Goal: Communication & Community: Answer question/provide support

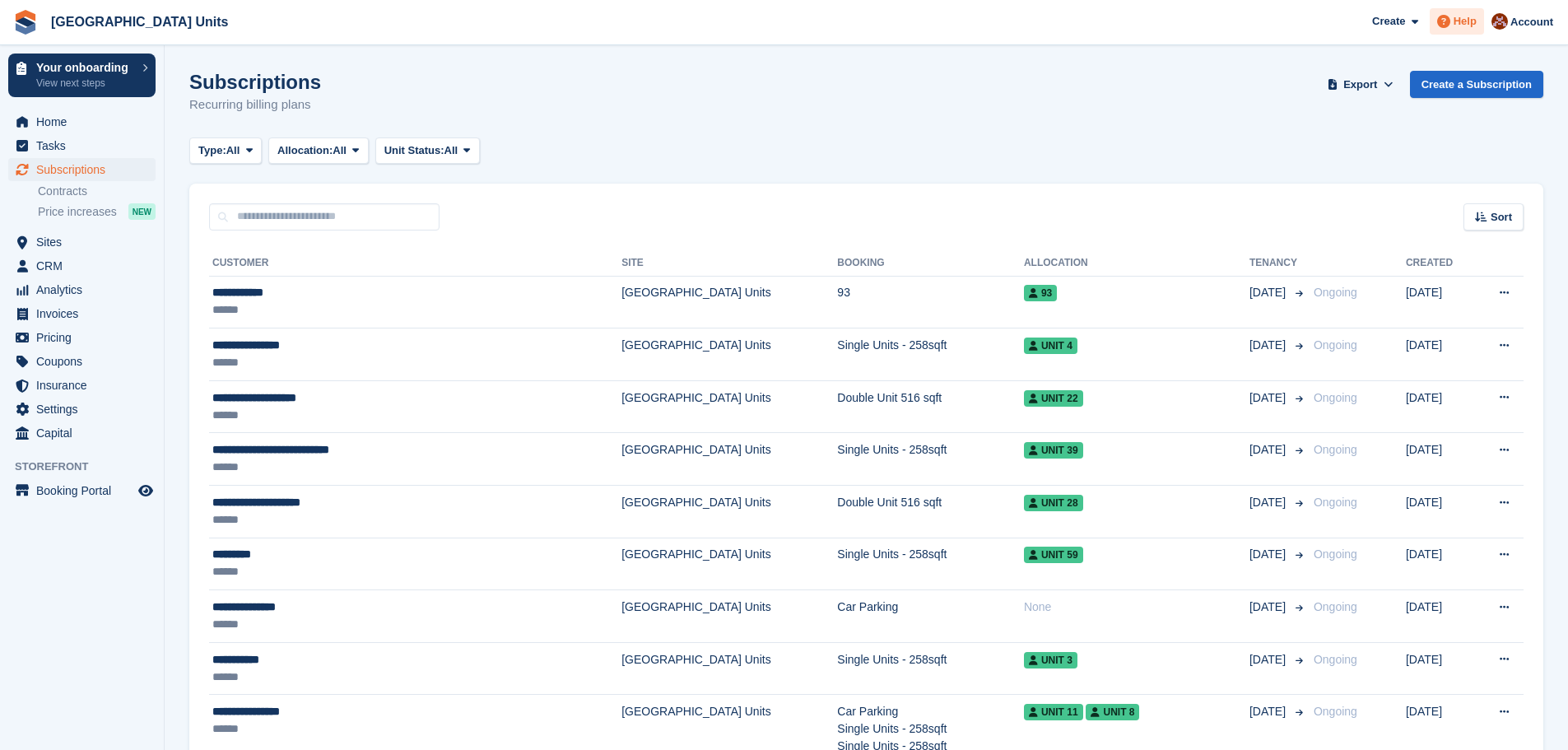
click at [1456, 23] on span "Help" at bounding box center [1465, 21] width 23 height 17
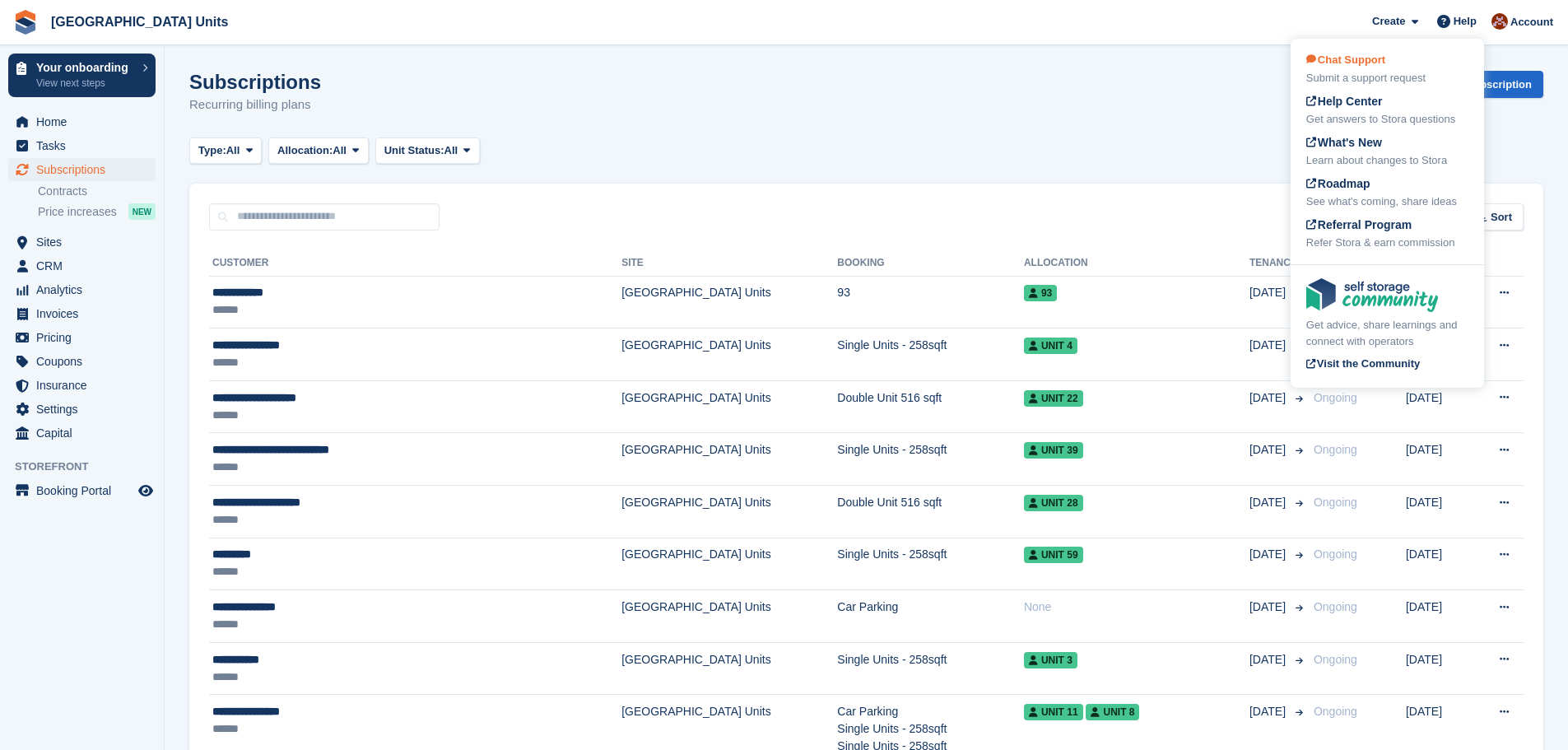
click at [1397, 58] on div "Chat Support Submit a support request" at bounding box center [1388, 69] width 162 height 34
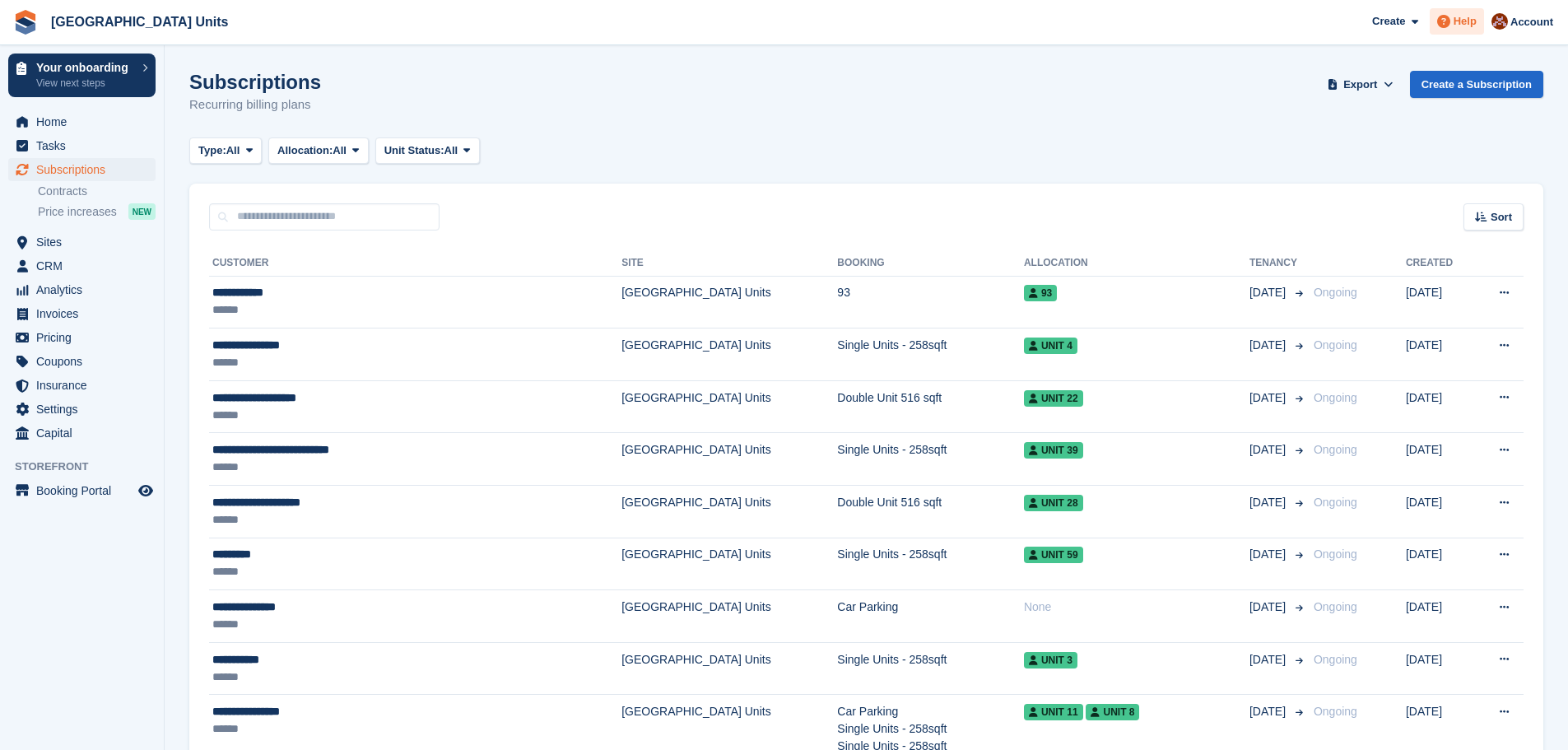
click at [1456, 27] on span "Help" at bounding box center [1465, 21] width 23 height 17
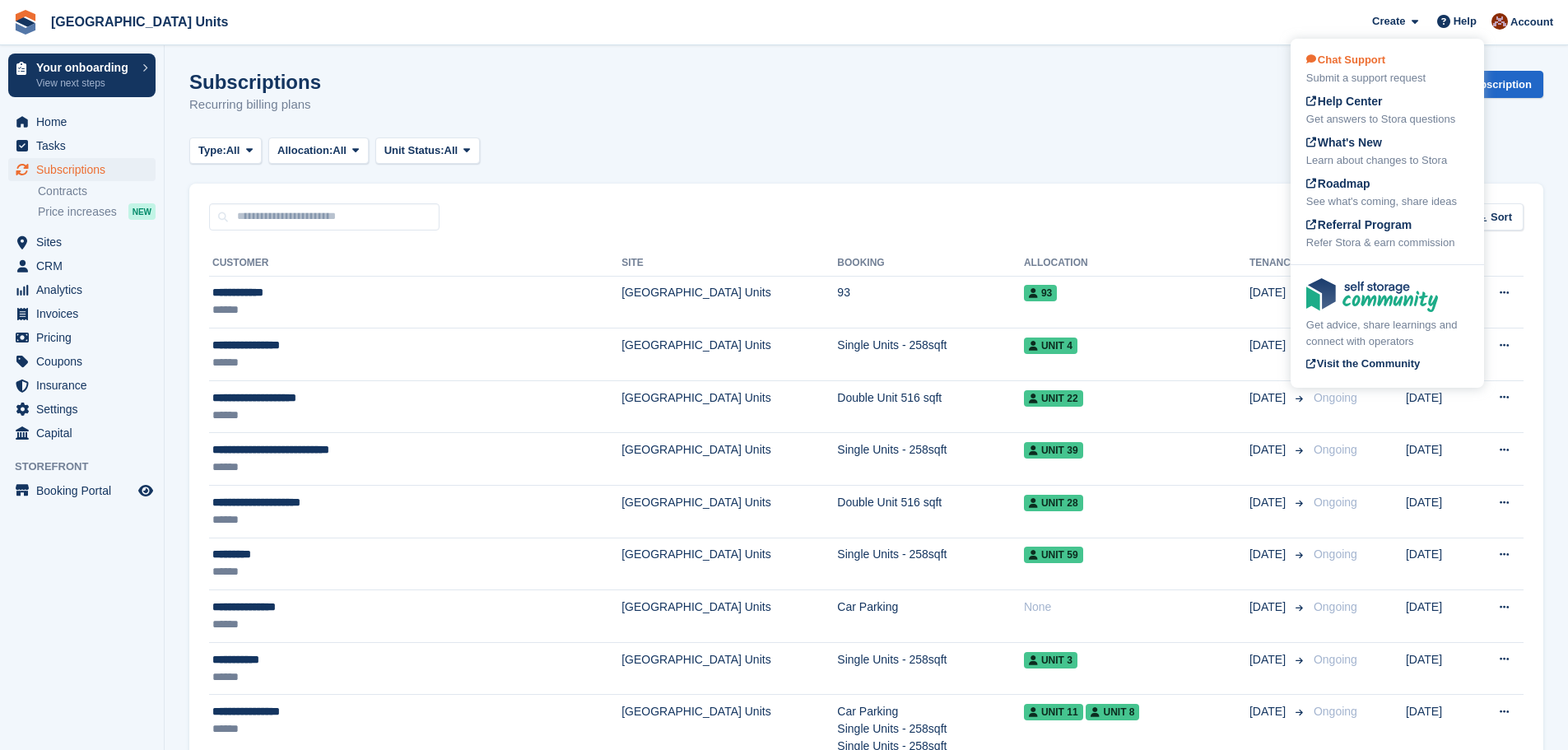
click at [1393, 68] on div "Chat Support Submit a support request" at bounding box center [1388, 69] width 162 height 34
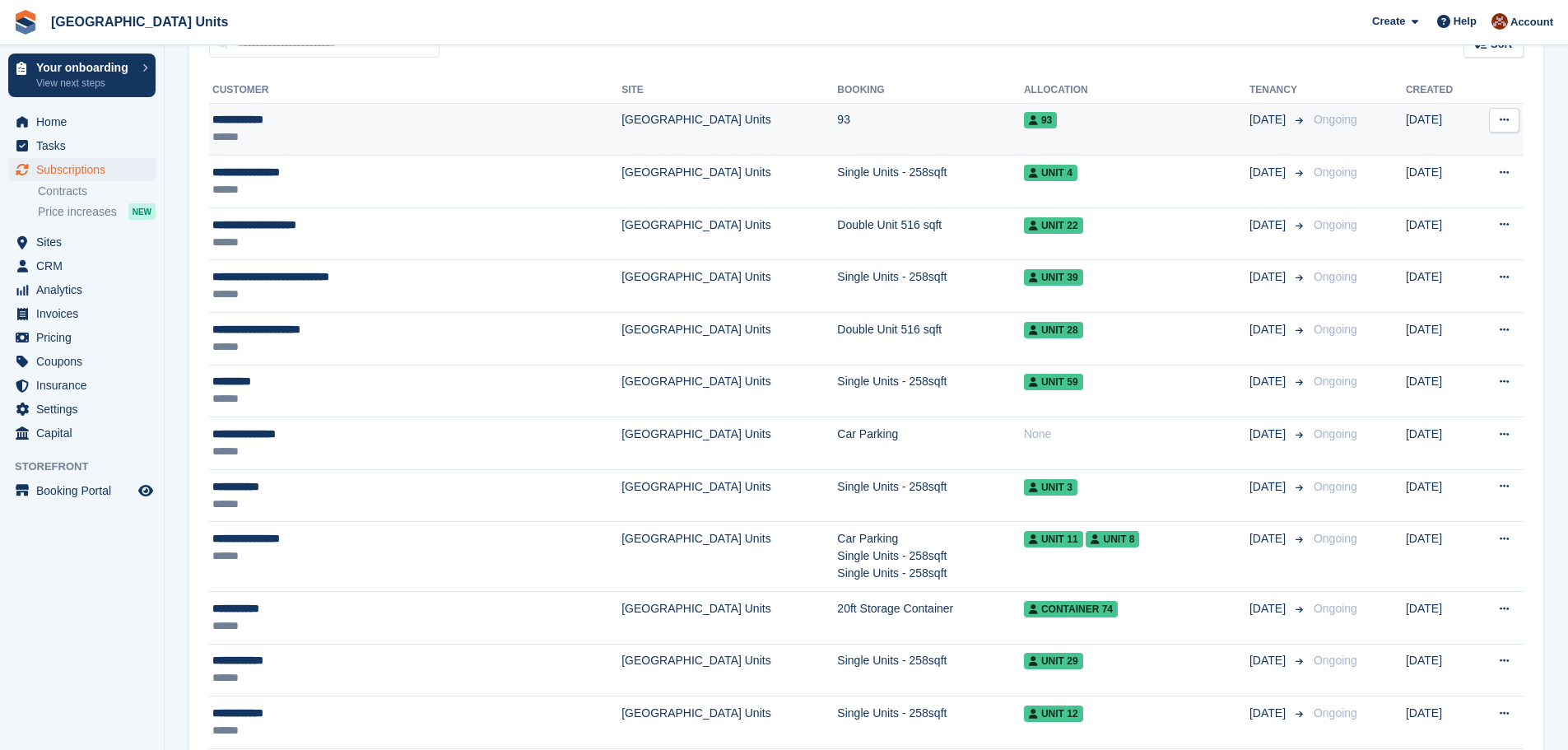
scroll to position [412, 0]
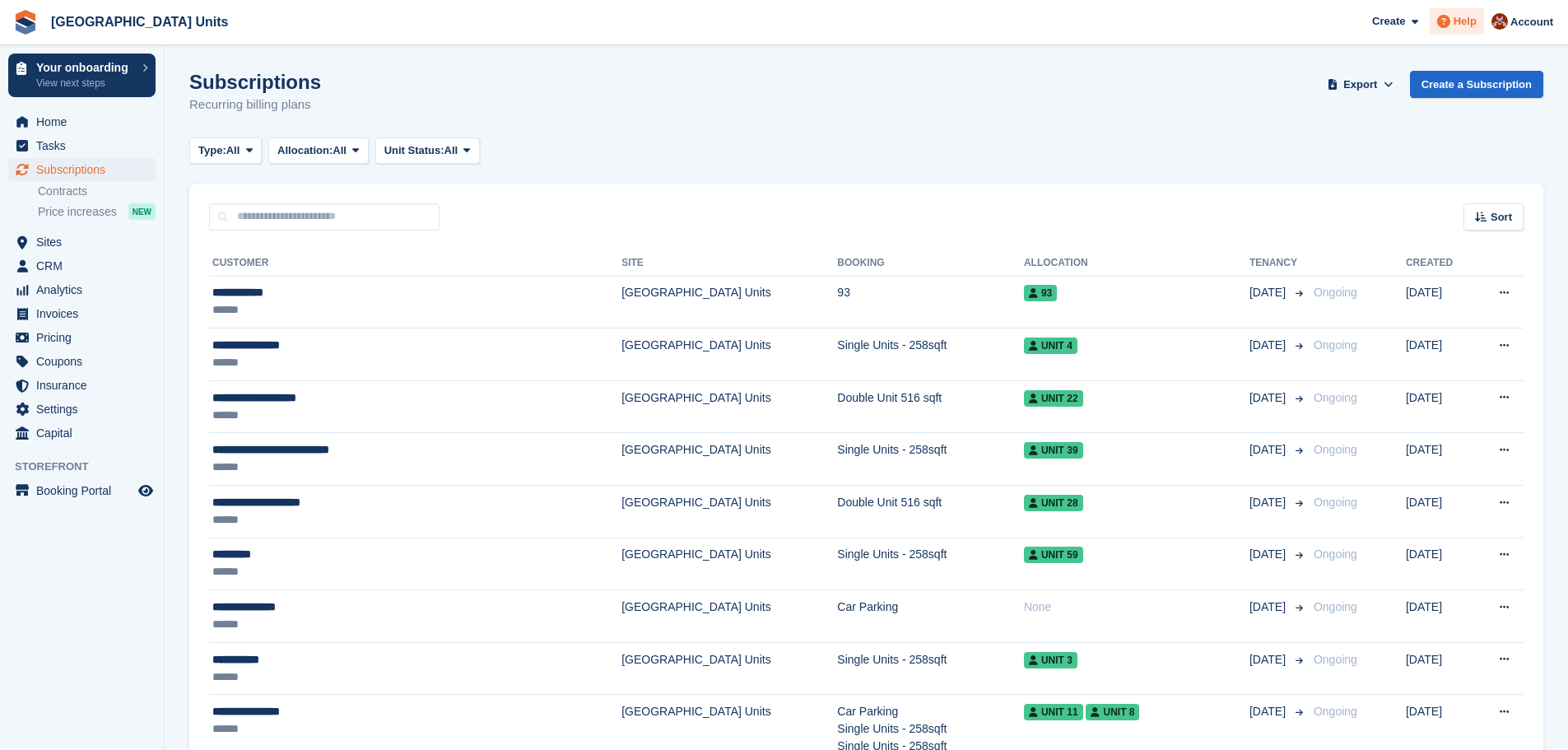
click at [1456, 23] on span "Help" at bounding box center [1465, 21] width 23 height 17
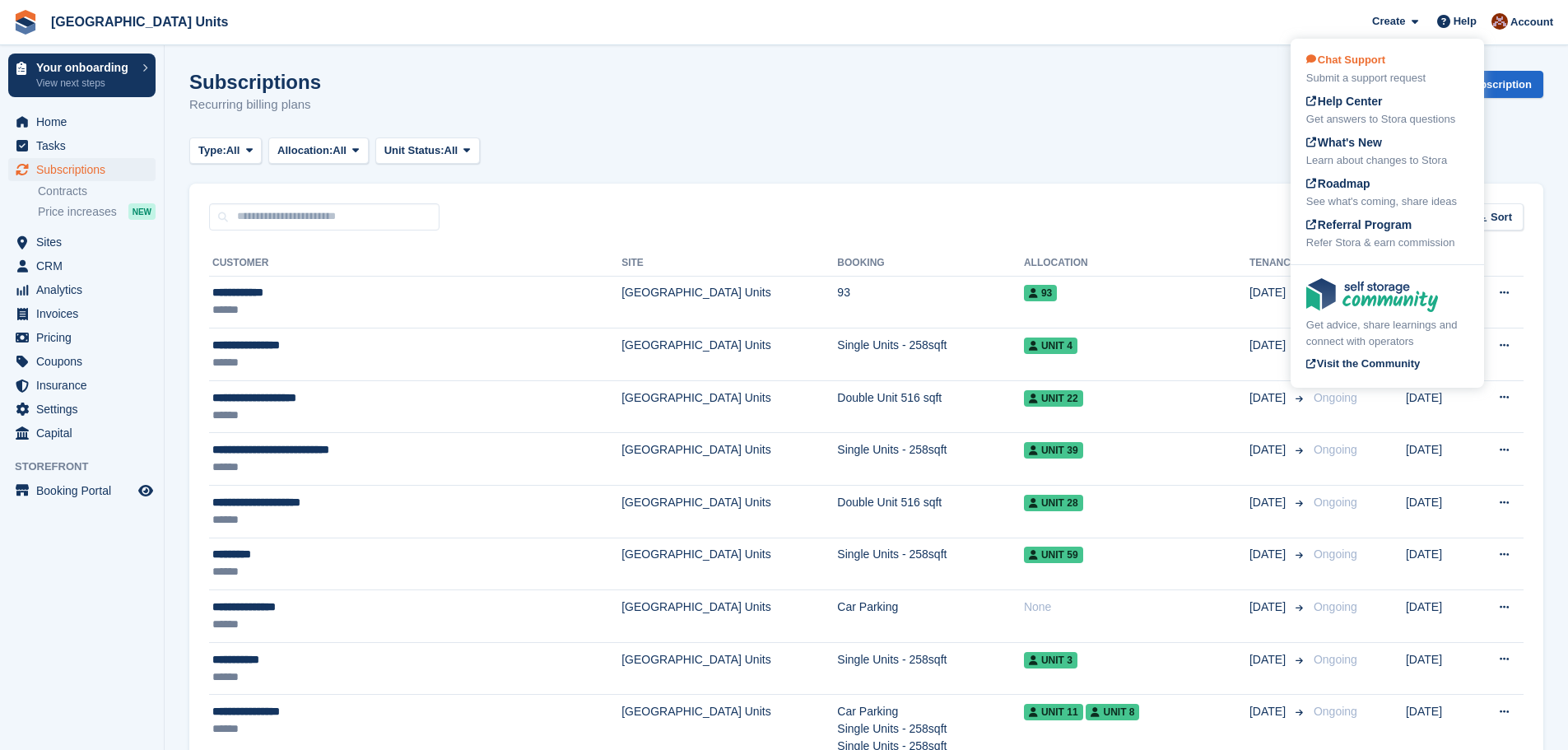
click at [1373, 57] on span "Chat Support" at bounding box center [1346, 60] width 79 height 13
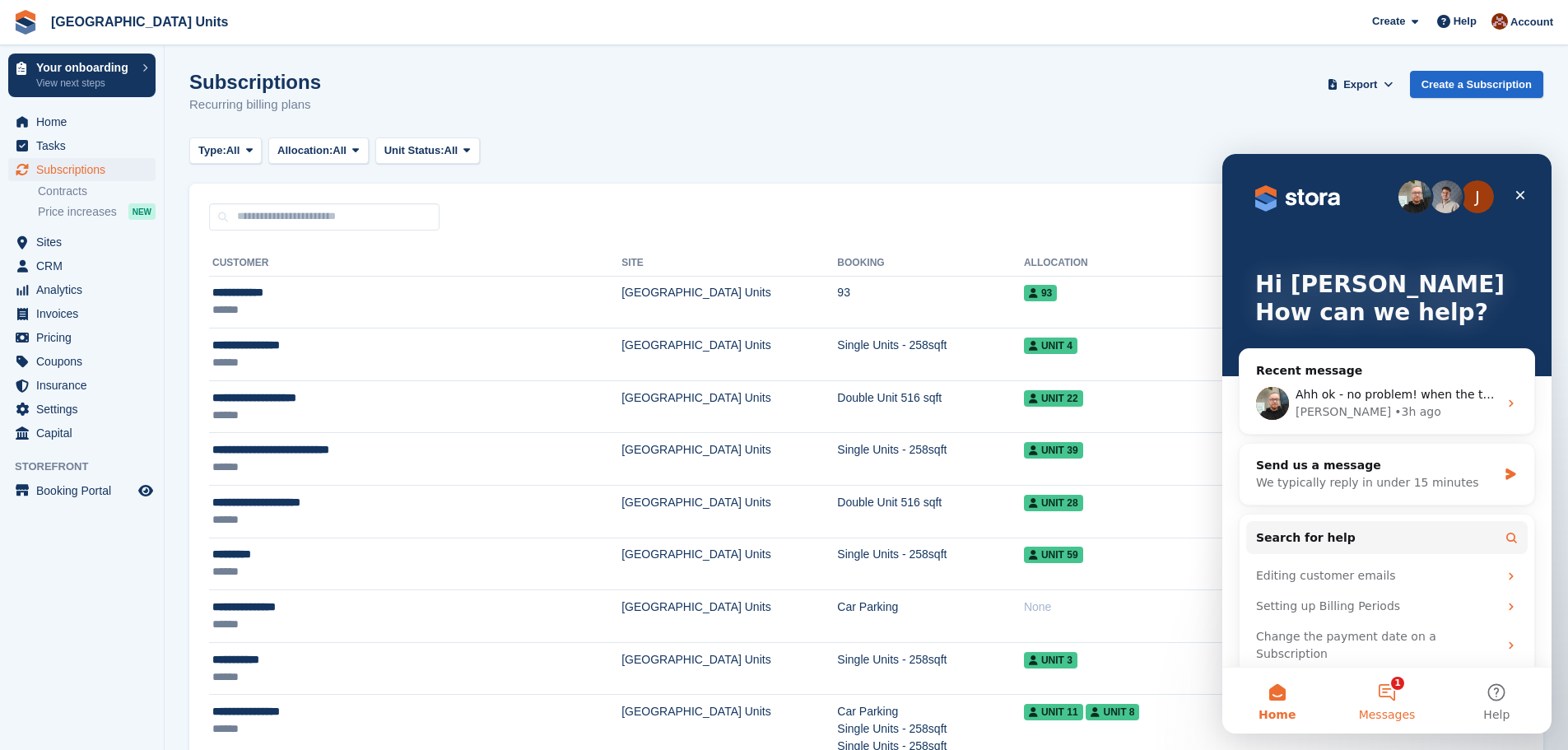
click at [1386, 688] on button "1 Messages" at bounding box center [1387, 700] width 110 height 66
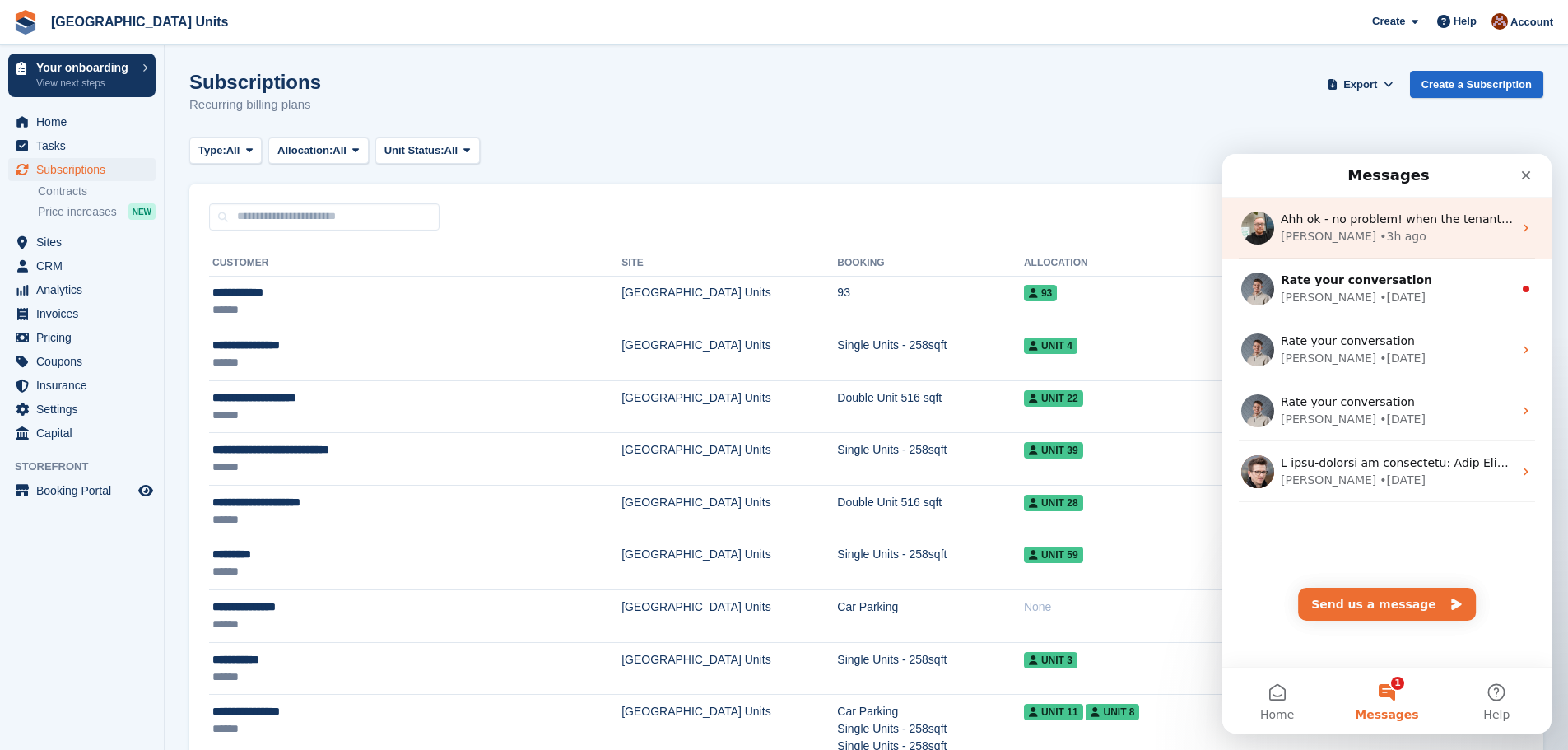
click at [1381, 245] on div "Tom • 3h ago" at bounding box center [1397, 237] width 232 height 18
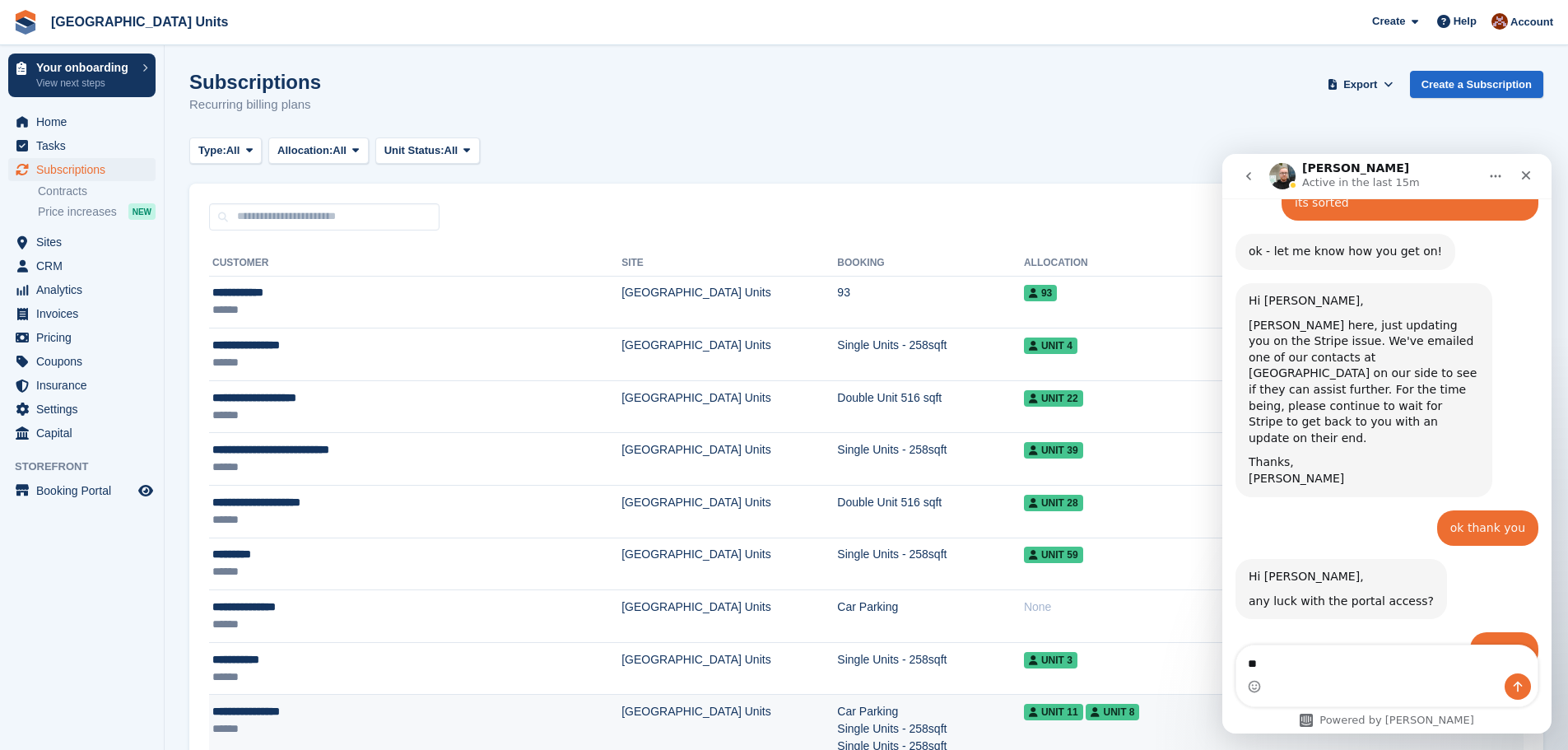
scroll to position [3999, 0]
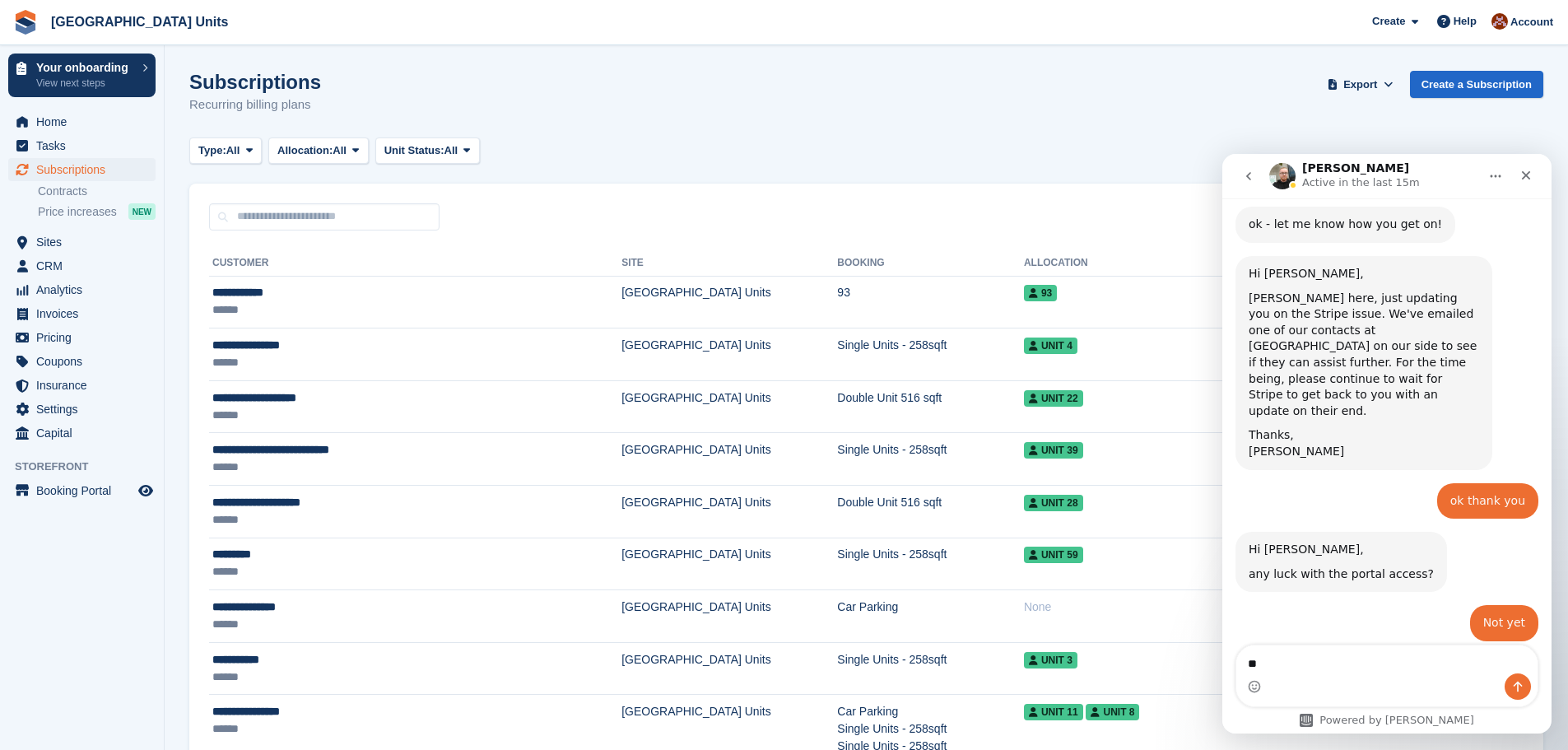
click at [1345, 670] on textarea "**" at bounding box center [1387, 659] width 301 height 28
type textarea "*"
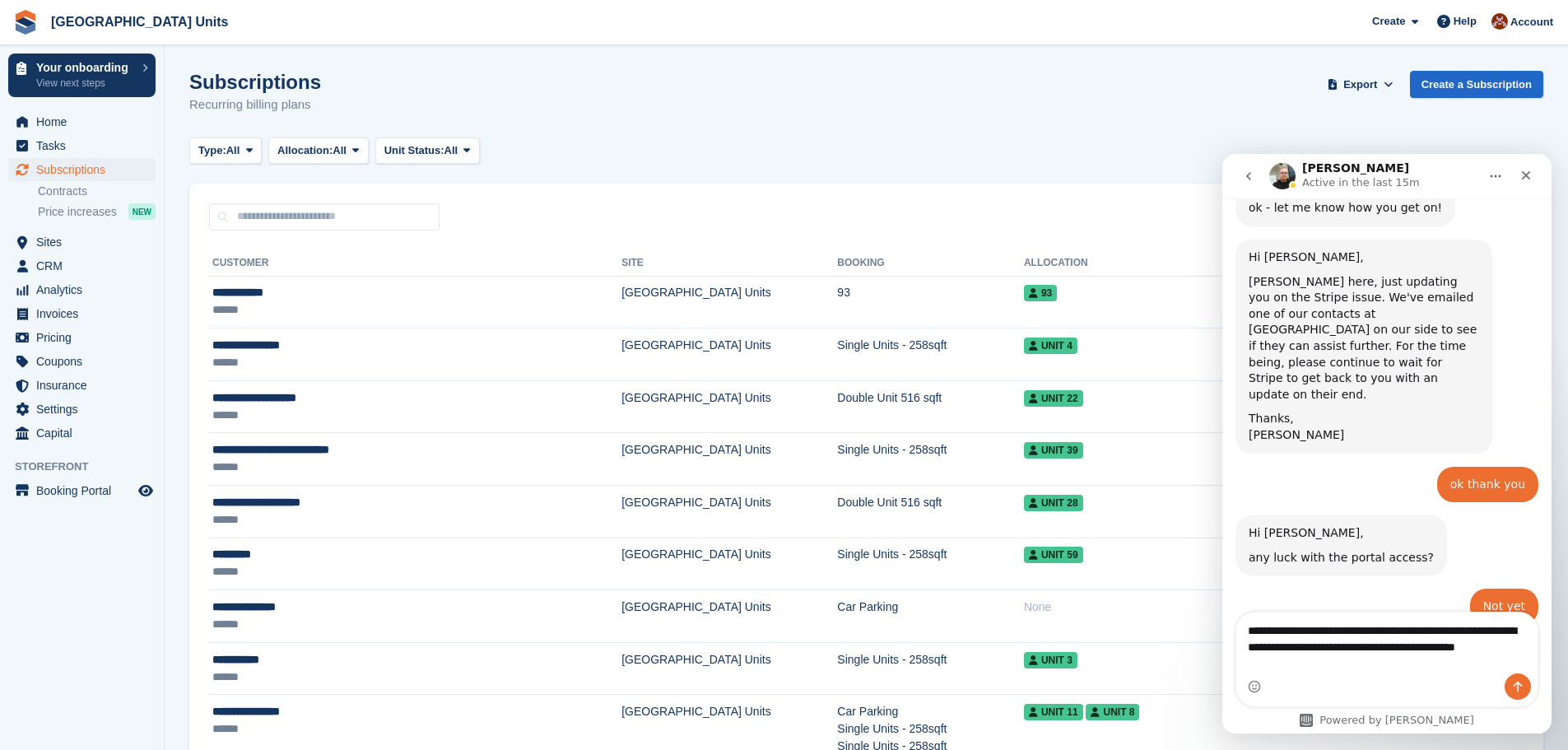
scroll to position [4032, 0]
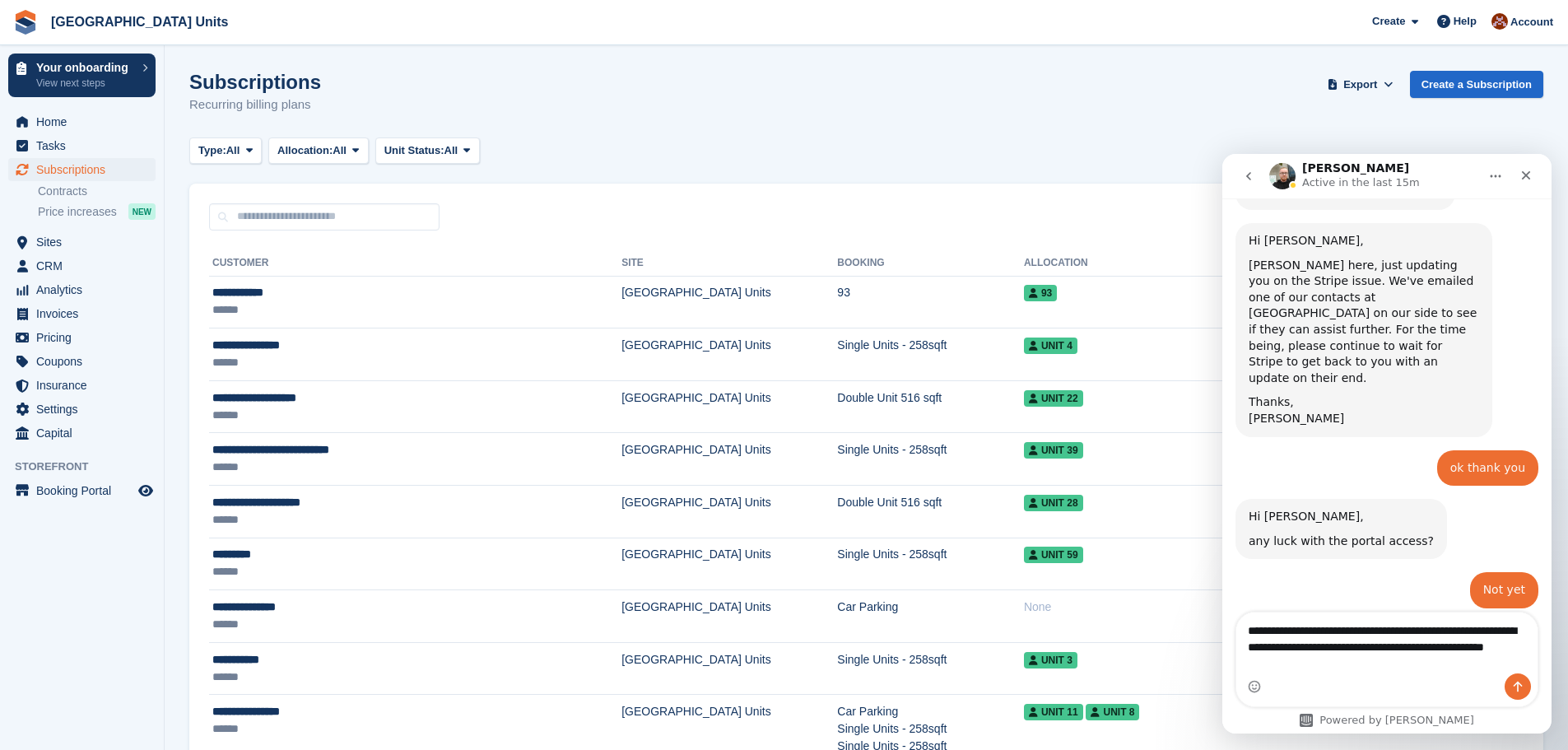
type textarea "**********"
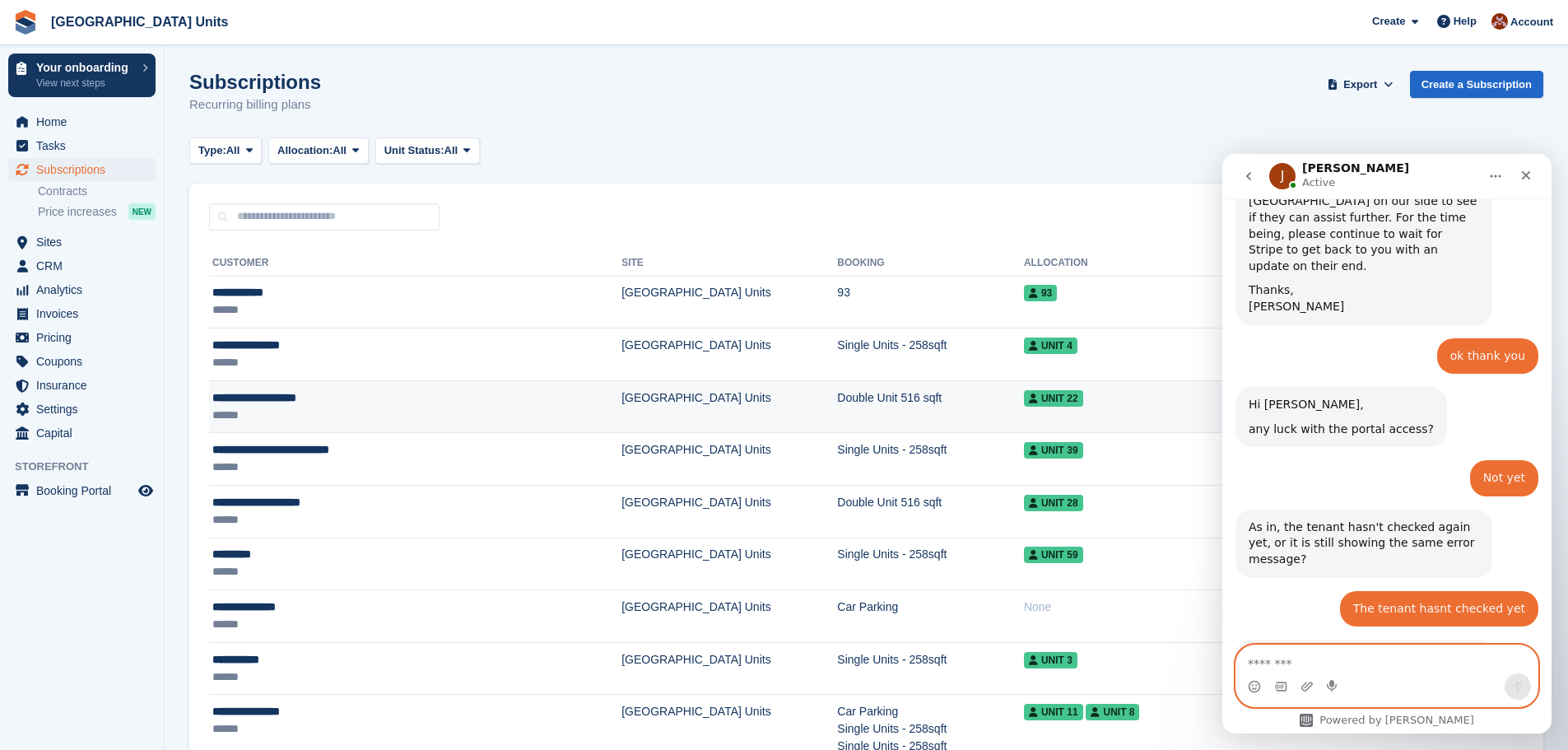
scroll to position [4258, 0]
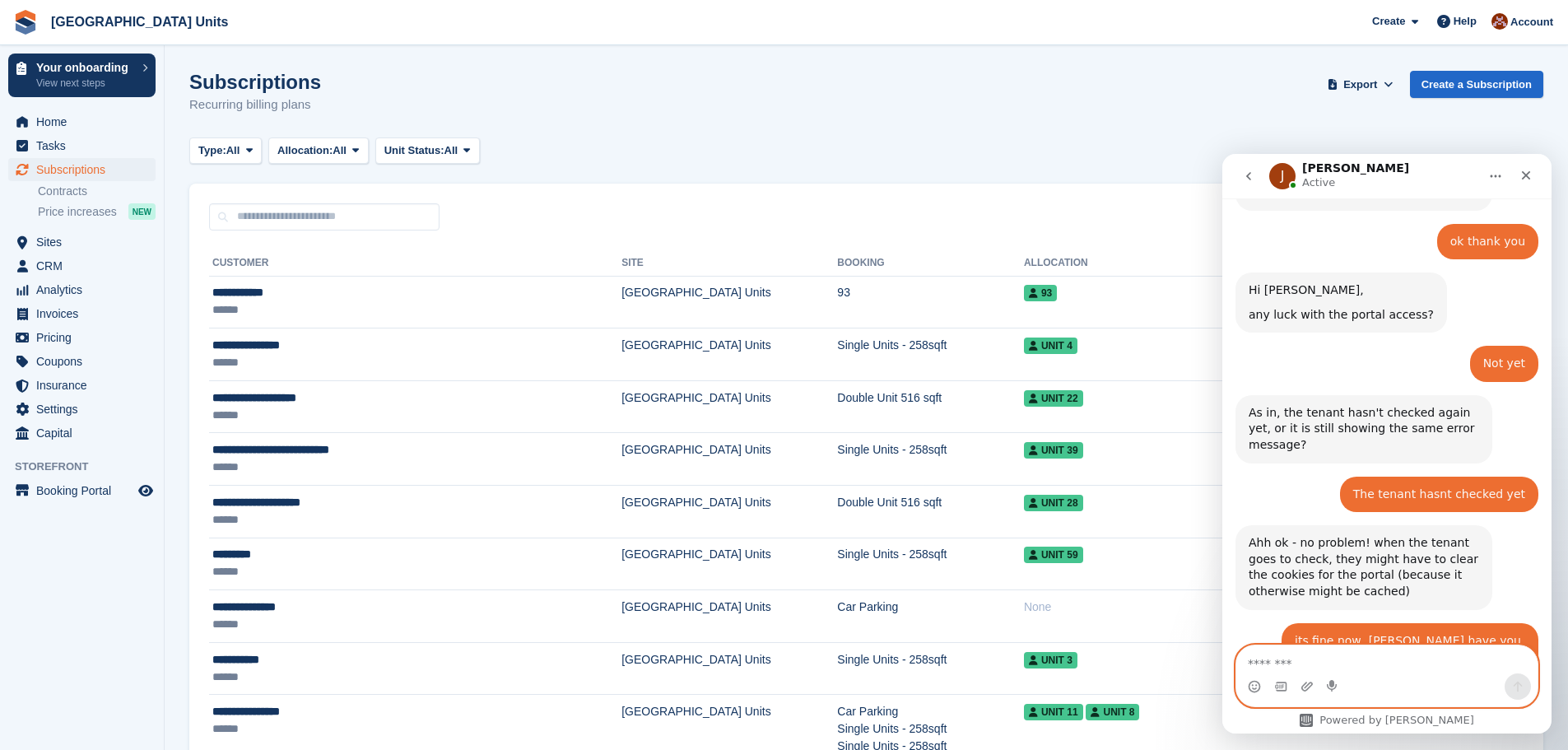
click at [1389, 650] on textarea "Message…" at bounding box center [1387, 659] width 301 height 28
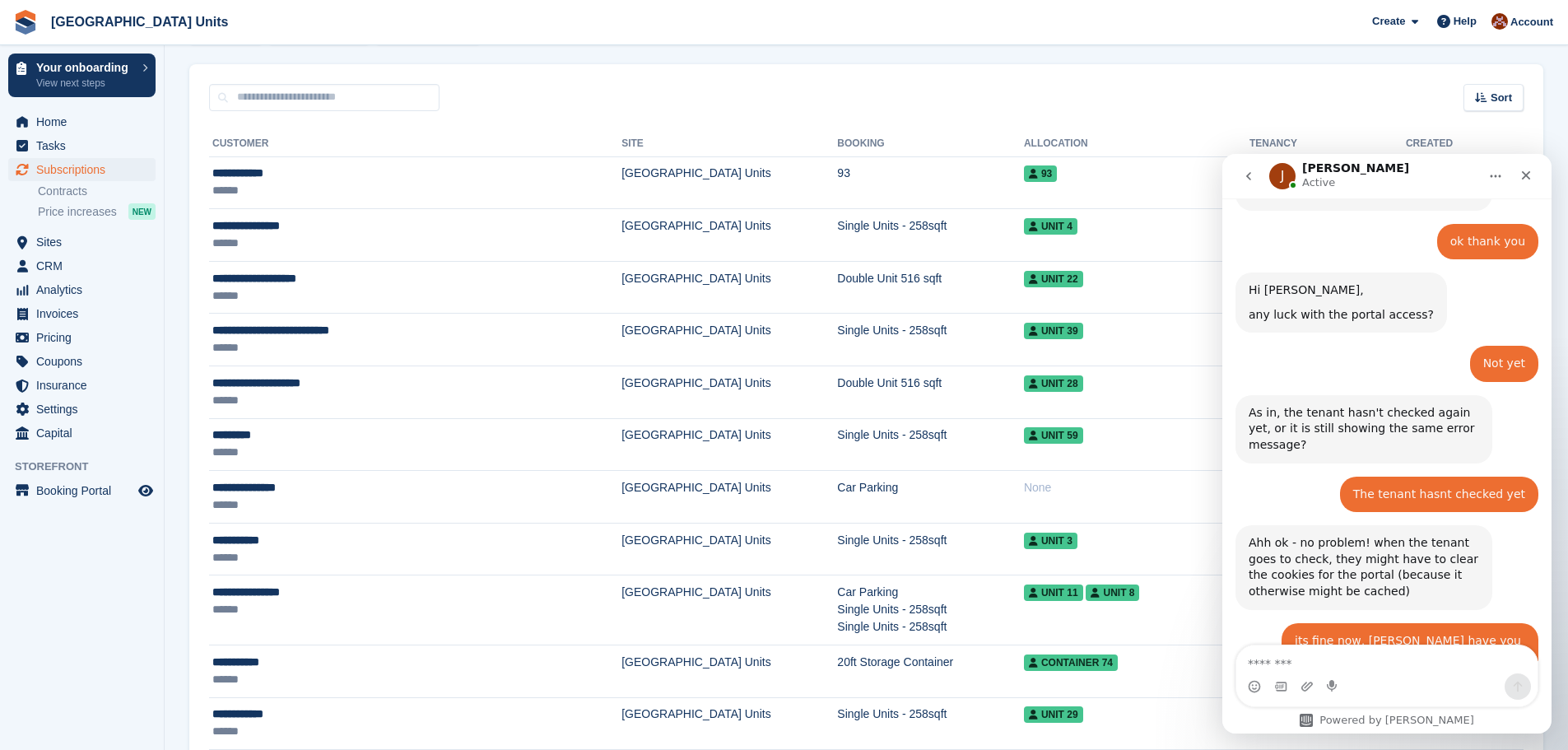
scroll to position [0, 0]
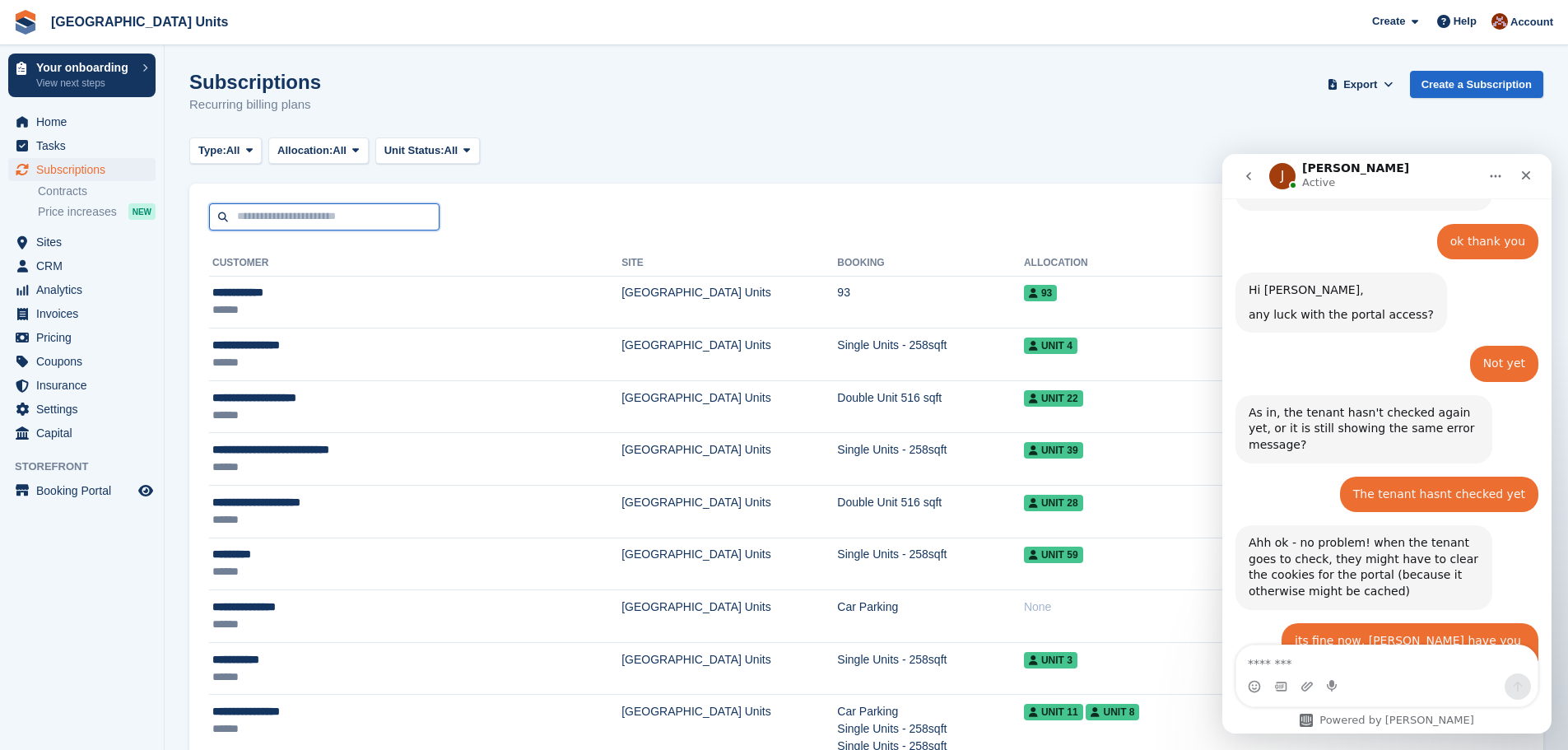
click at [349, 224] on input "text" at bounding box center [325, 217] width 231 height 27
type input "***"
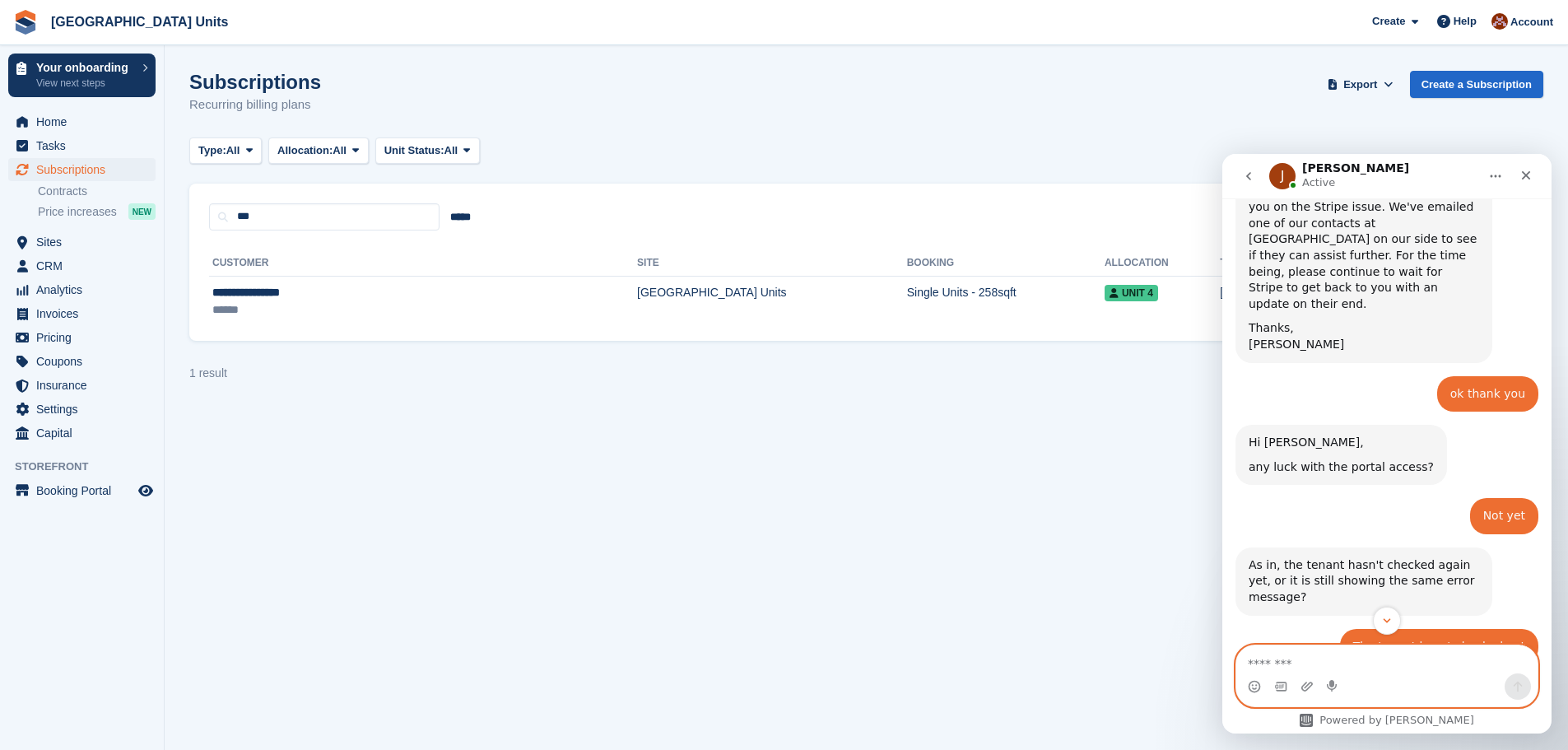
scroll to position [4258, 0]
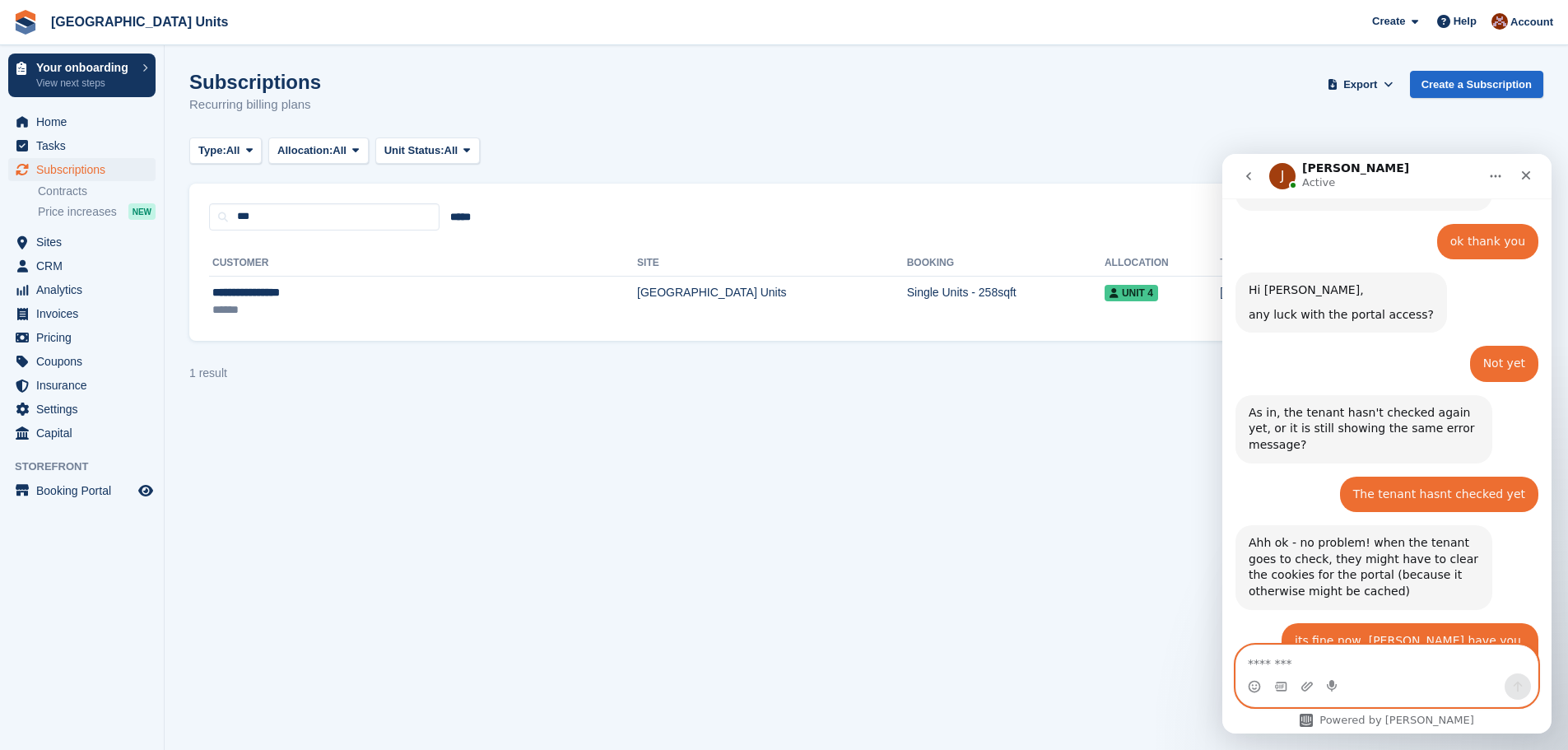
click at [1328, 656] on textarea "Message…" at bounding box center [1387, 659] width 301 height 28
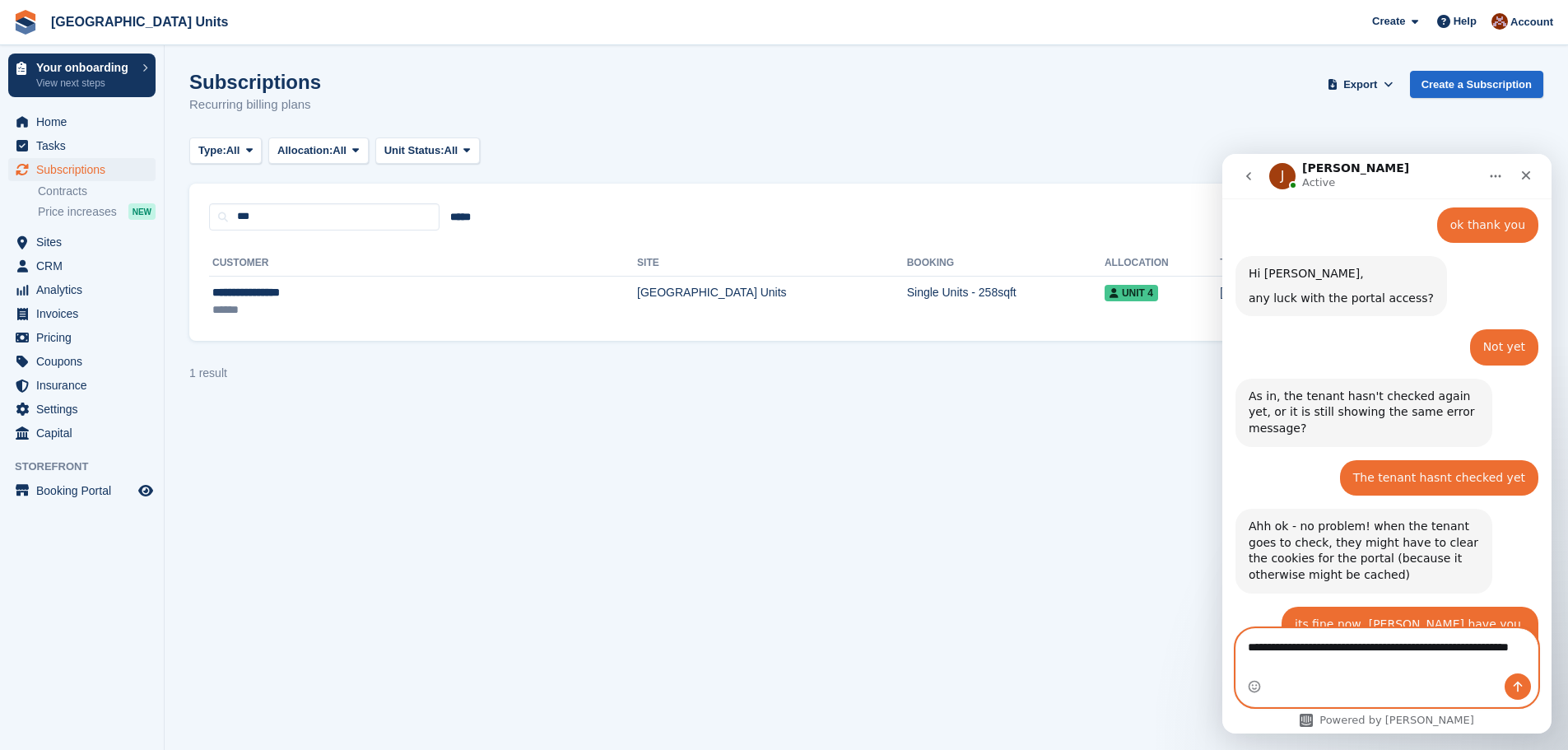
type textarea "**********"
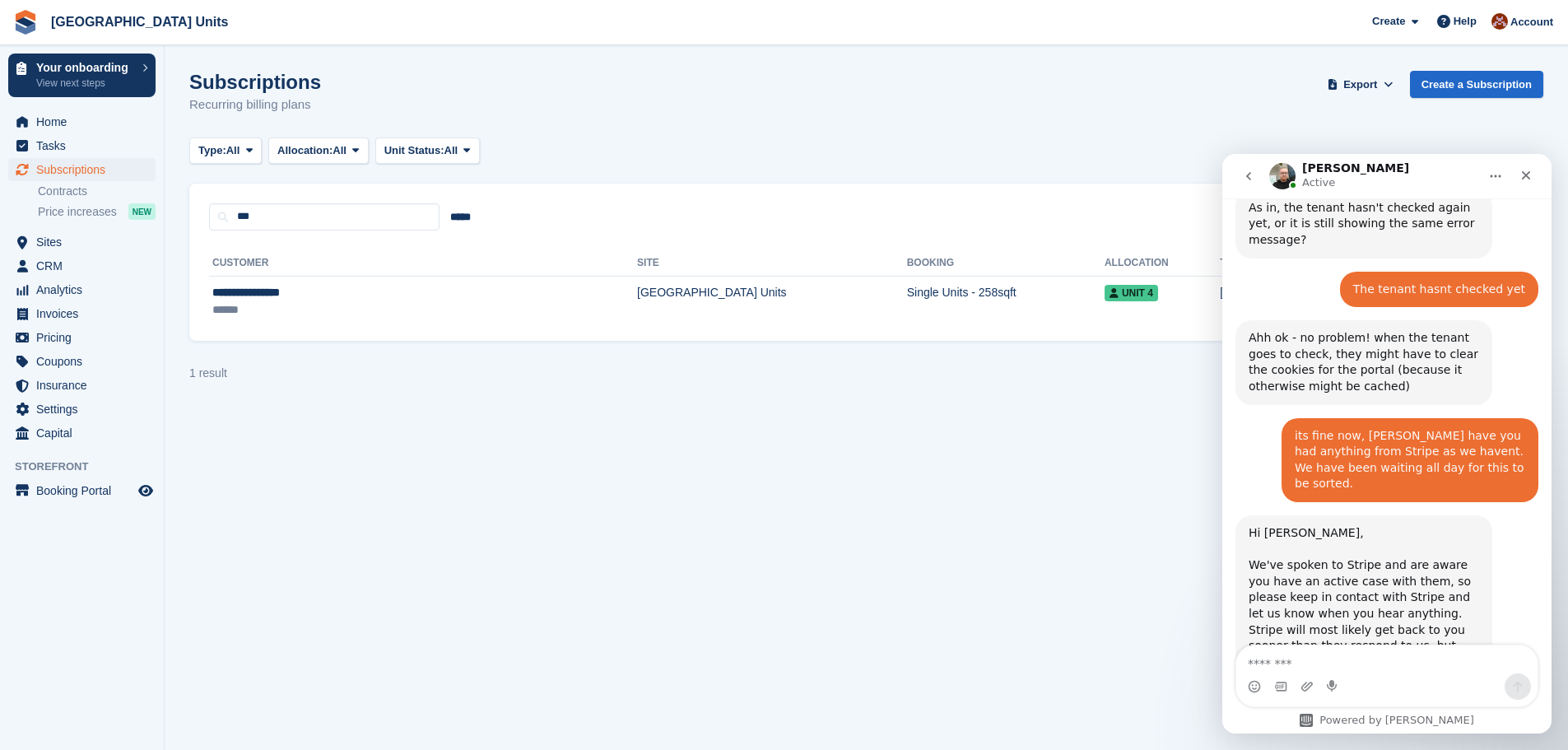
scroll to position [4469, 0]
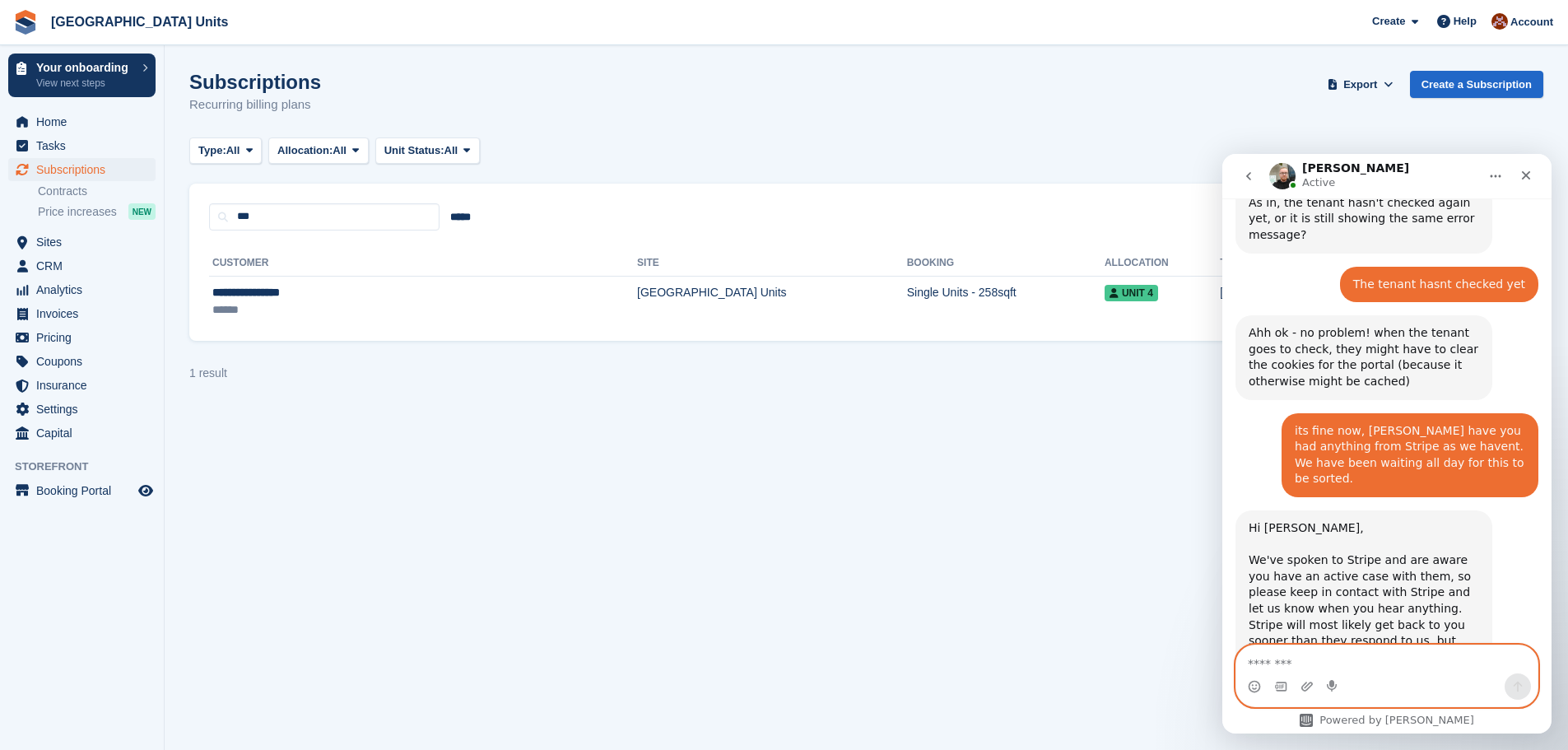
click at [1339, 666] on textarea "Message…" at bounding box center [1387, 659] width 301 height 28
type textarea "**********"
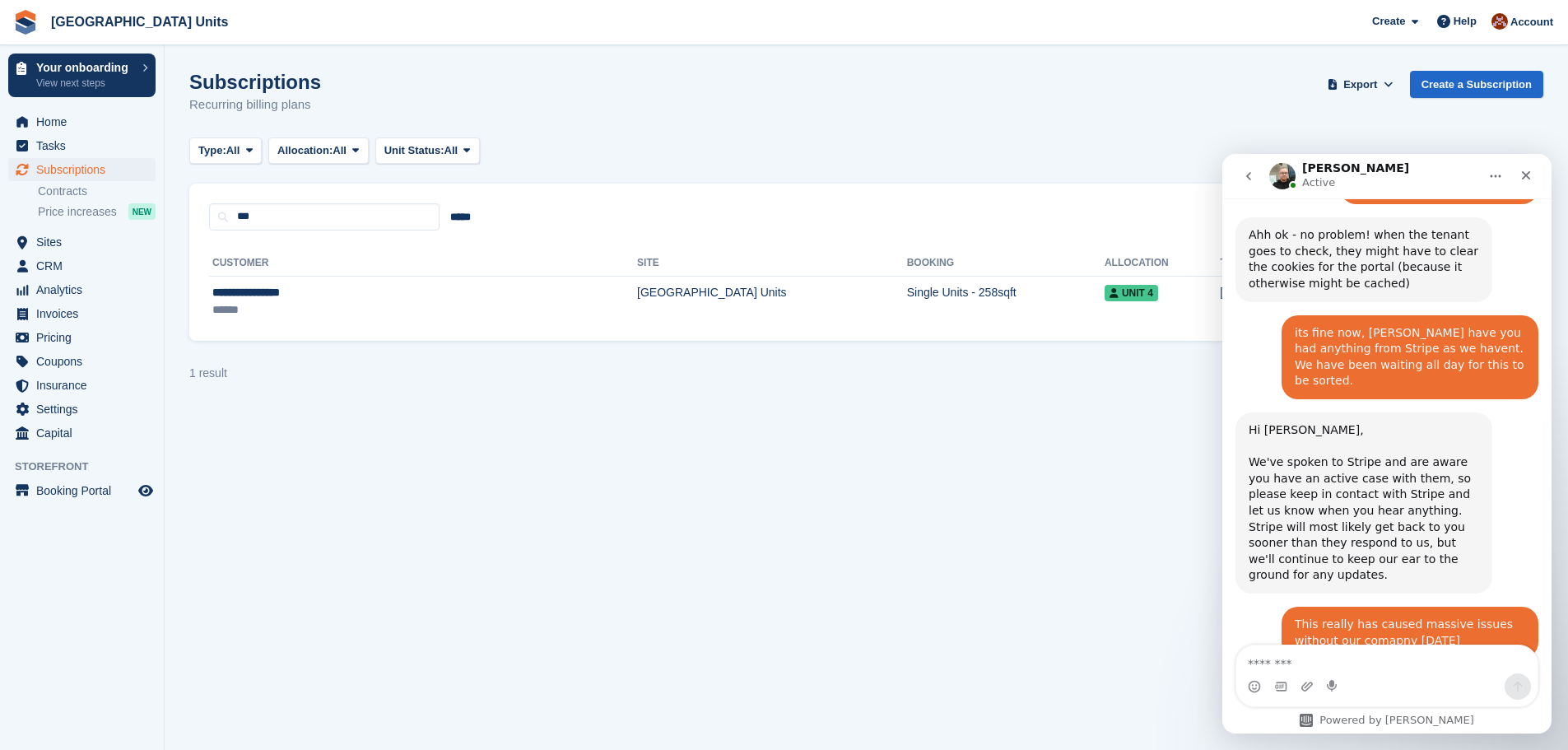
scroll to position [4503, 0]
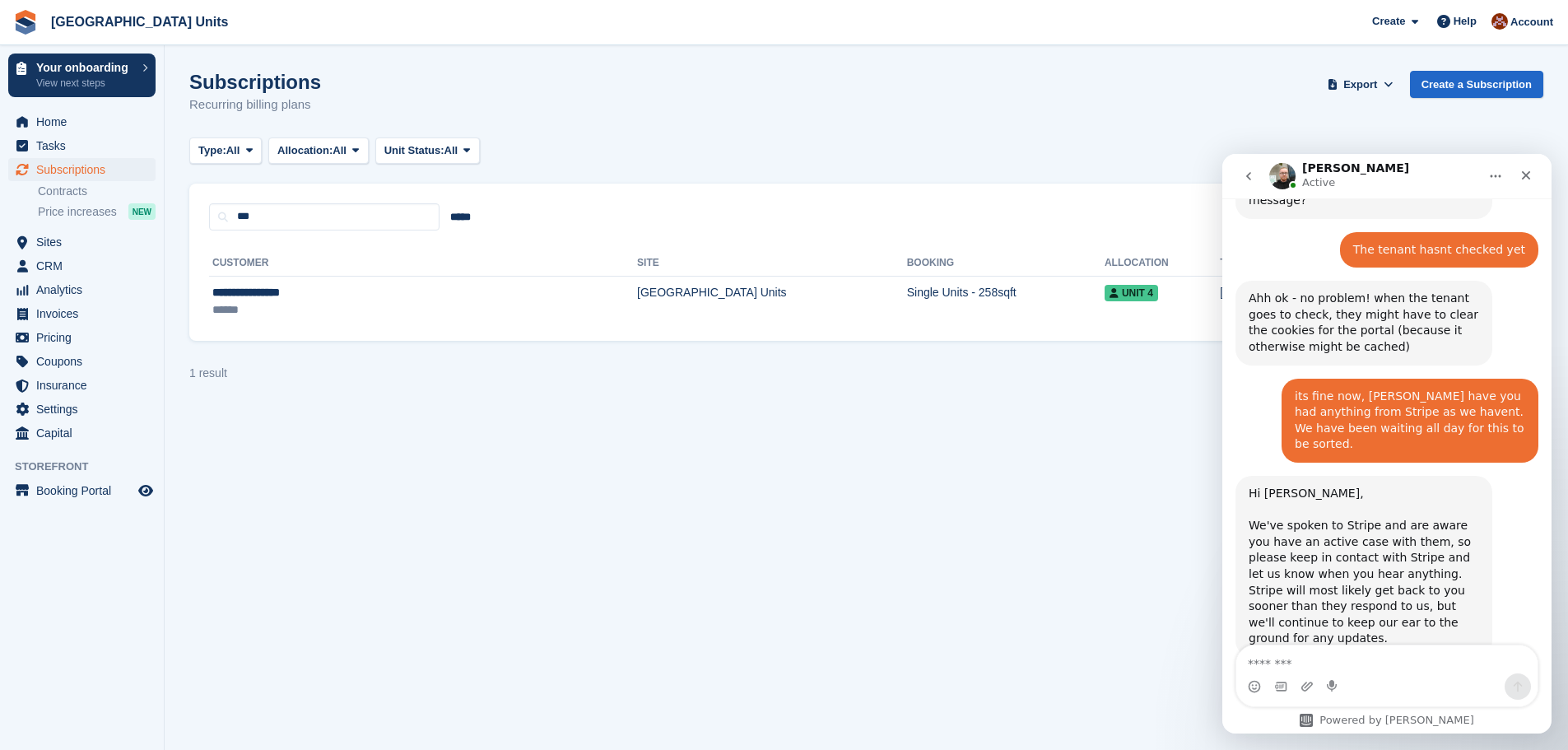
click at [262, 478] on section "Subscriptions Recurring billing plans Export Export Subscriptions Export a CSV …" at bounding box center [866, 375] width 1404 height 750
click at [55, 123] on span "Home" at bounding box center [85, 122] width 99 height 23
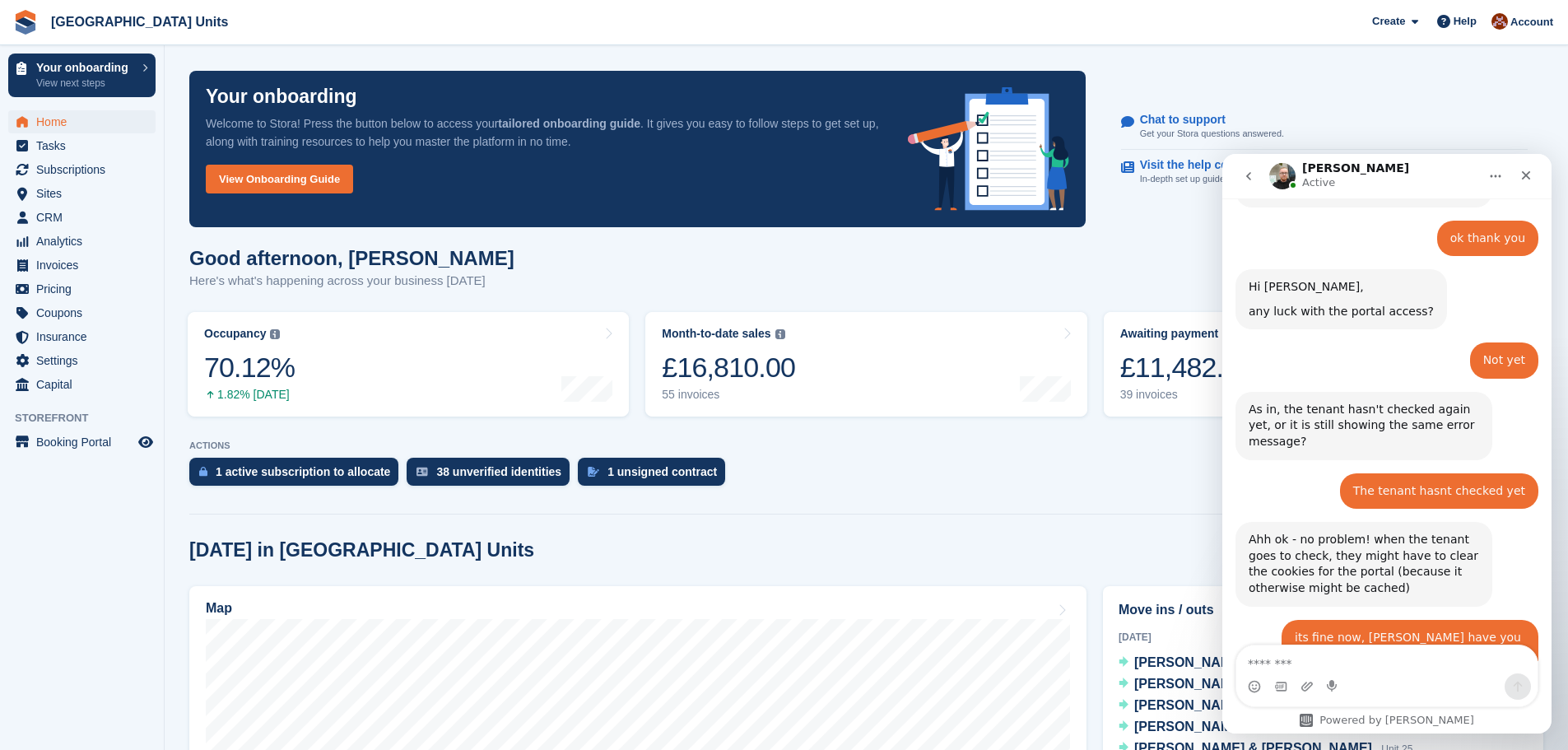
scroll to position [4503, 0]
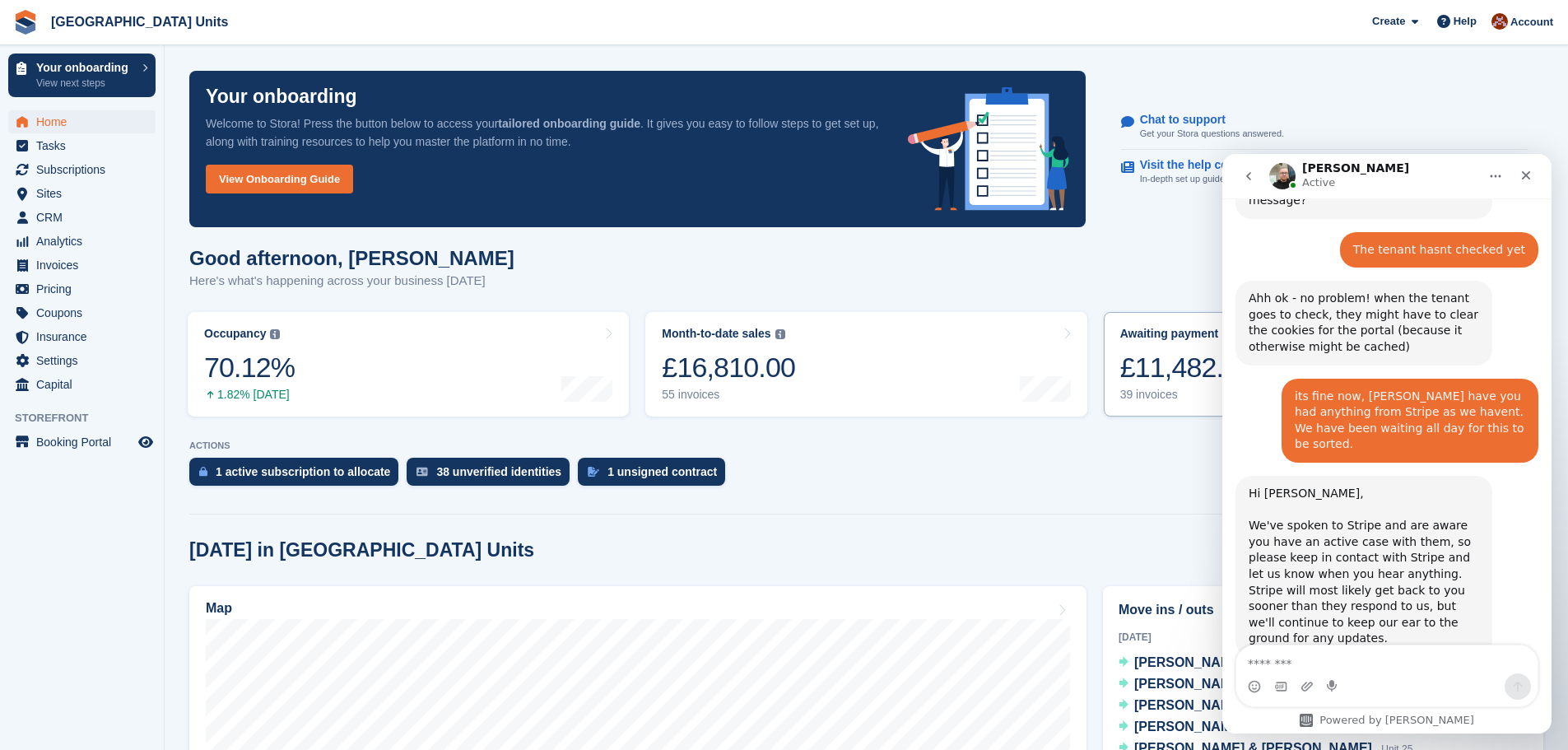
click at [1137, 356] on div "£11,482.00" at bounding box center [1187, 367] width 133 height 33
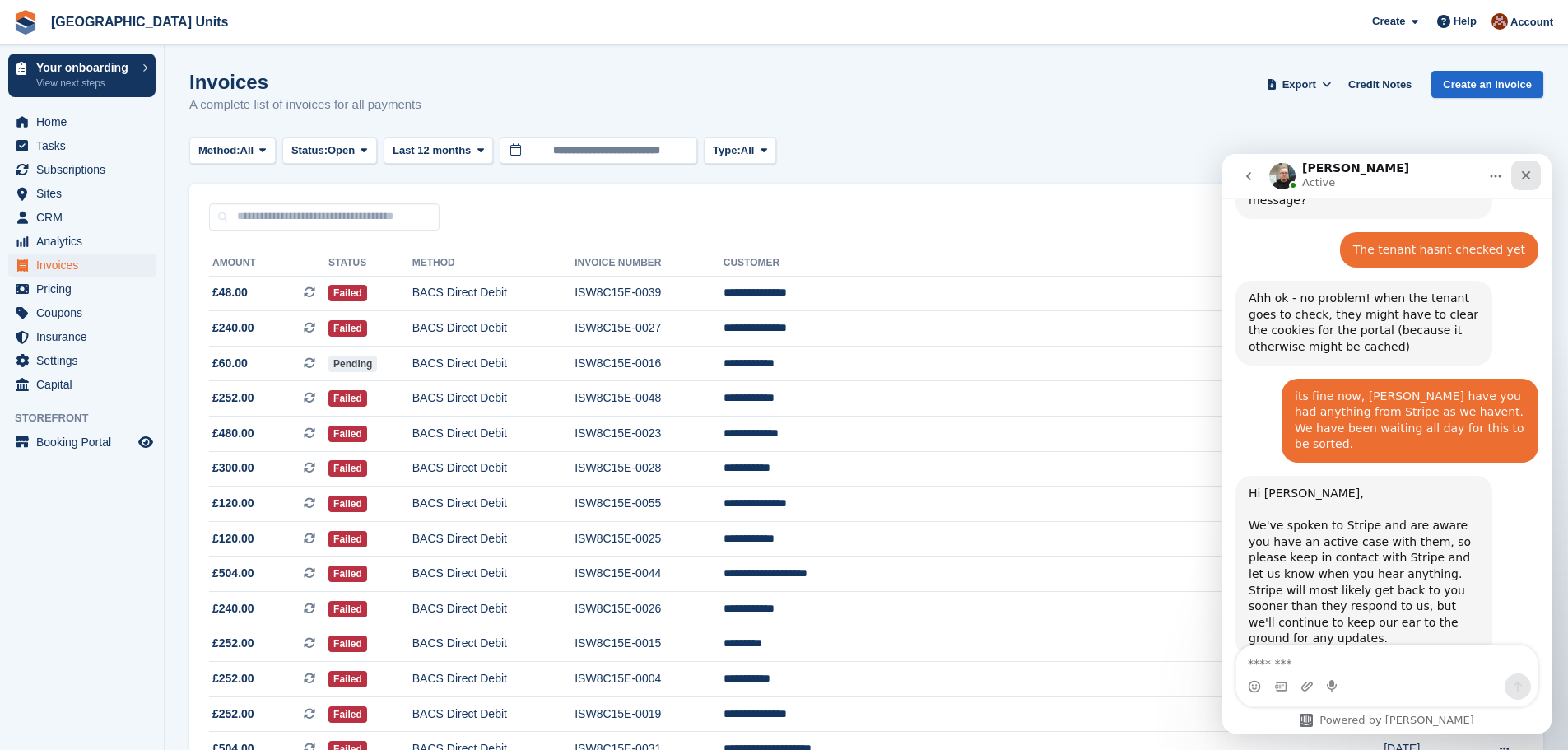
click at [1523, 171] on icon "Close" at bounding box center [1526, 175] width 9 height 9
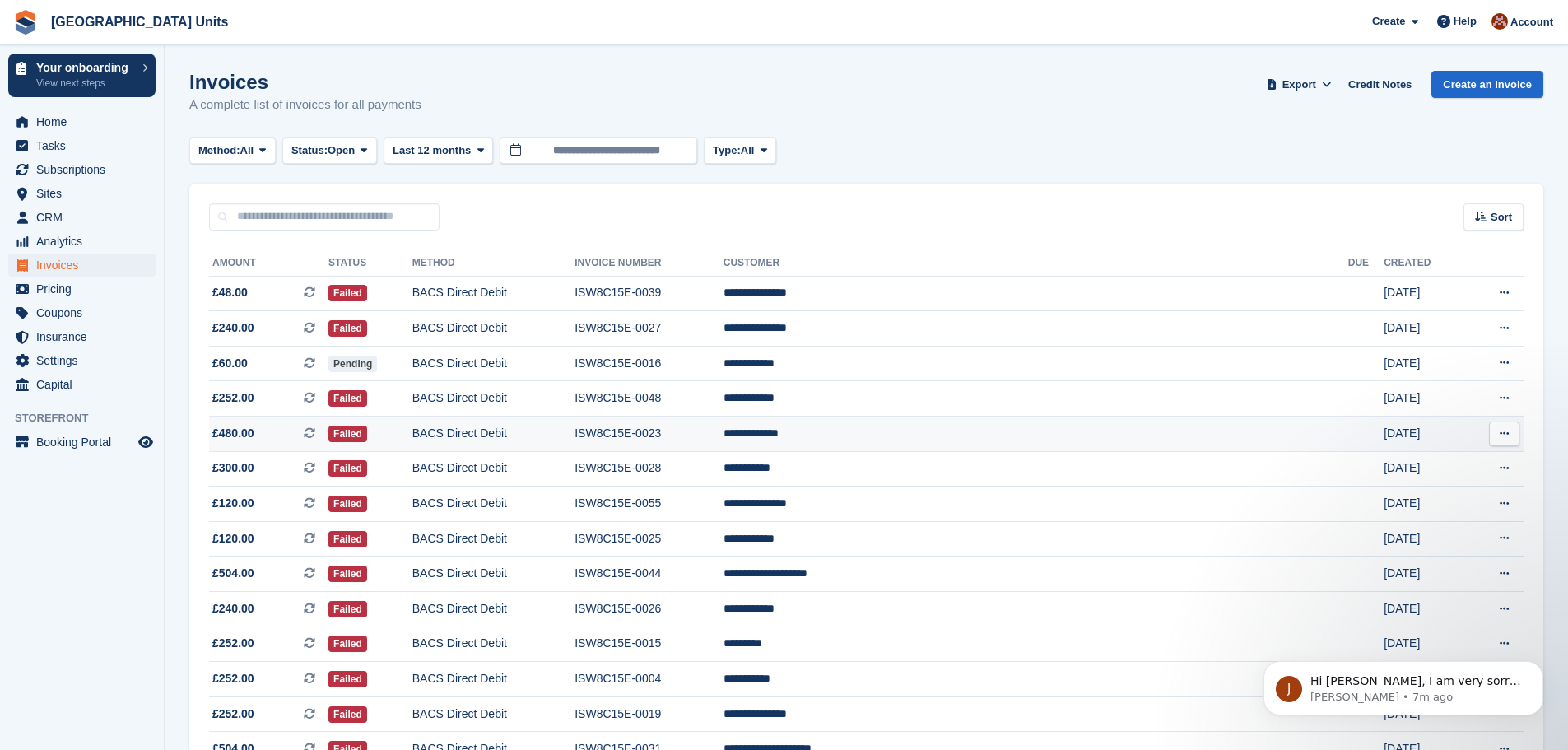
scroll to position [4706, 0]
click at [1500, 296] on icon at bounding box center [1503, 293] width 9 height 11
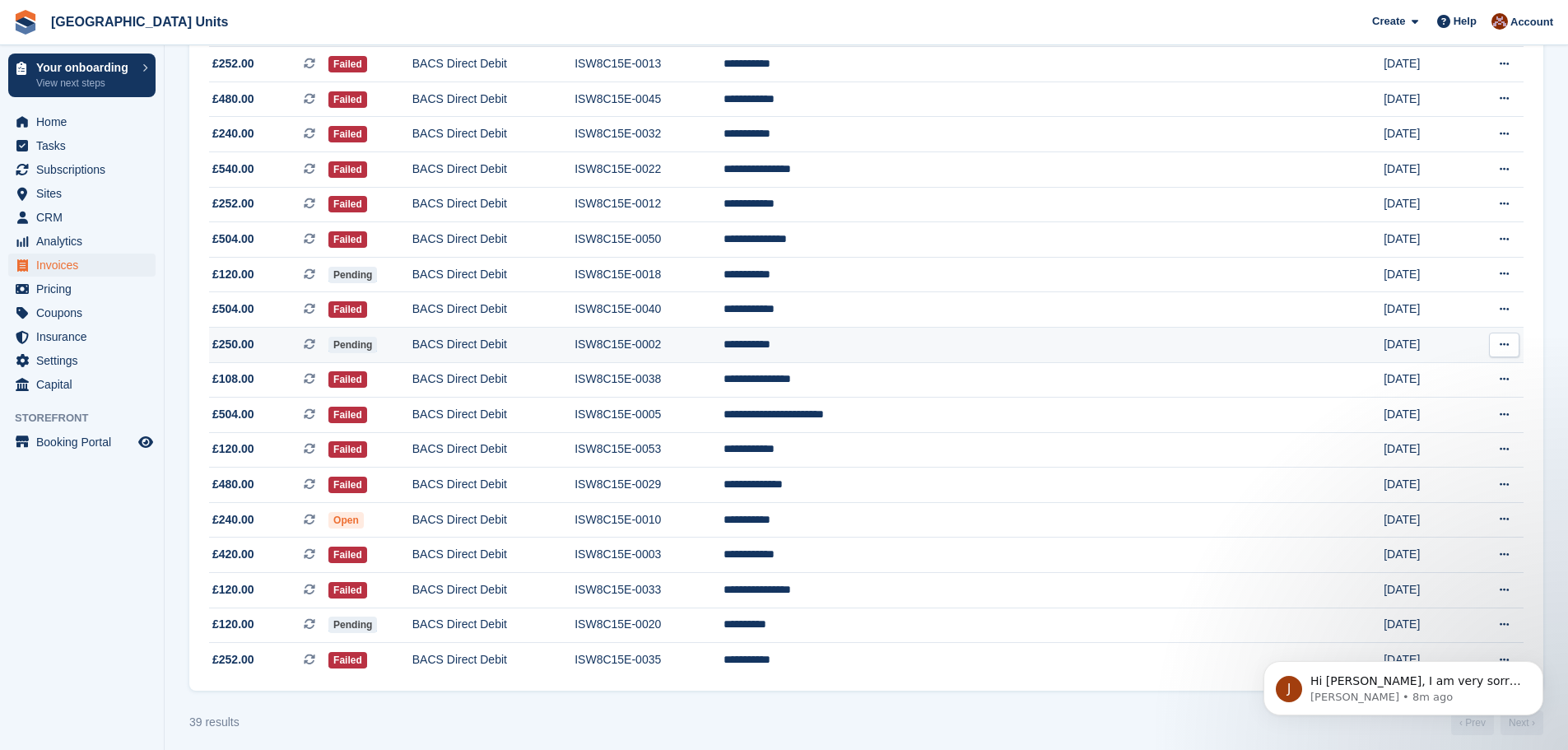
scroll to position [976, 0]
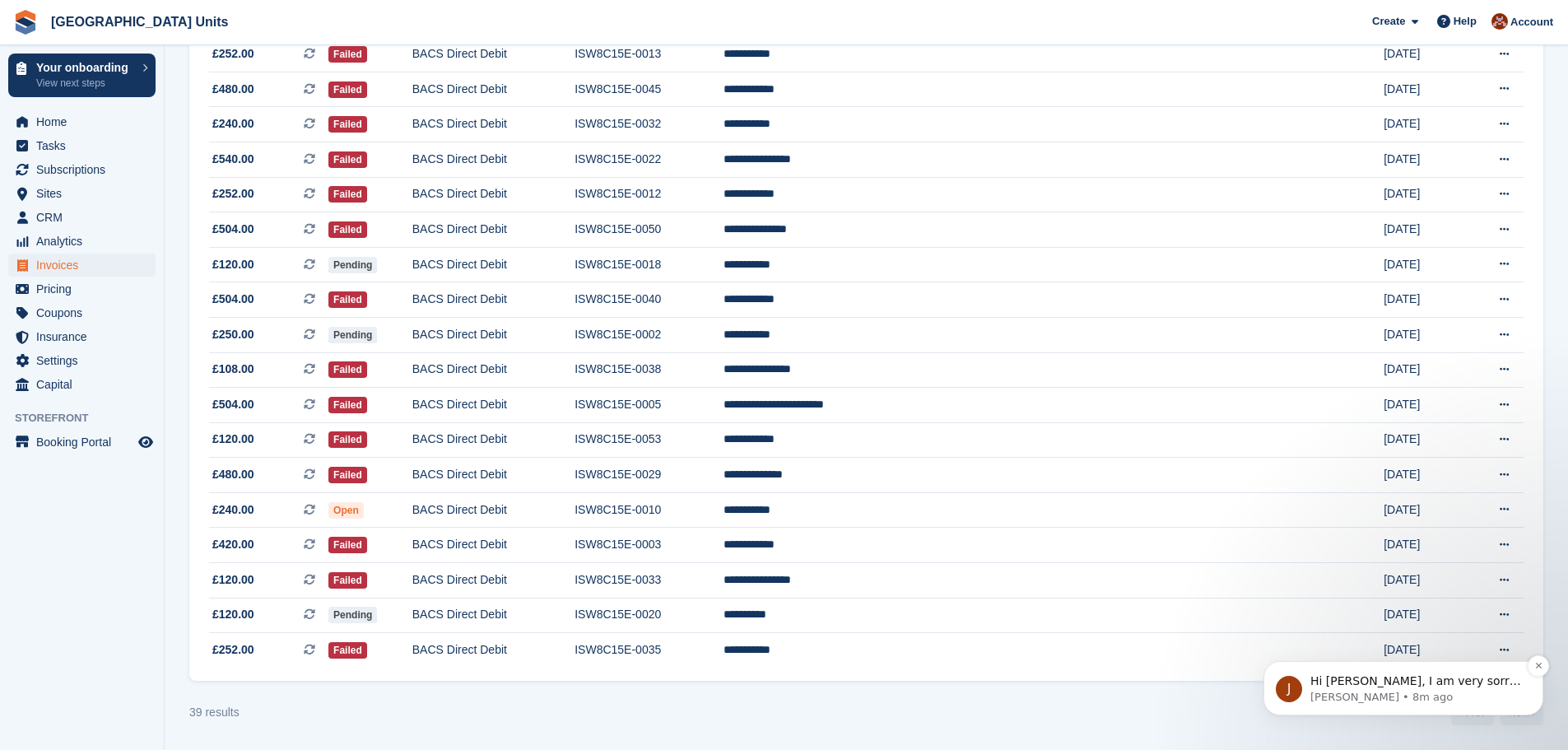
click at [1442, 685] on p "Hi Laura, I am very sorry about the payment issues that your site has experienc…" at bounding box center [1416, 681] width 212 height 17
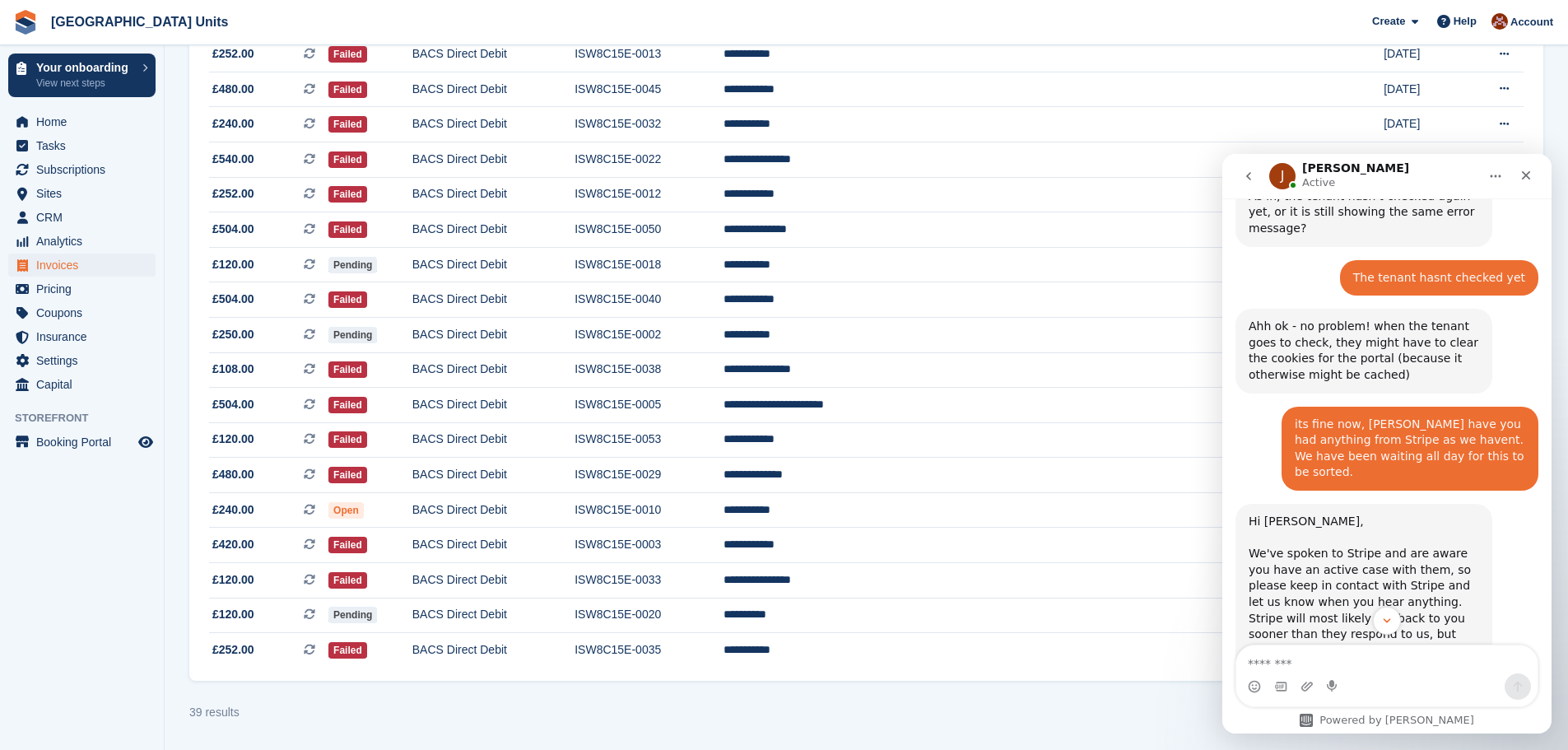
scroll to position [4733, 0]
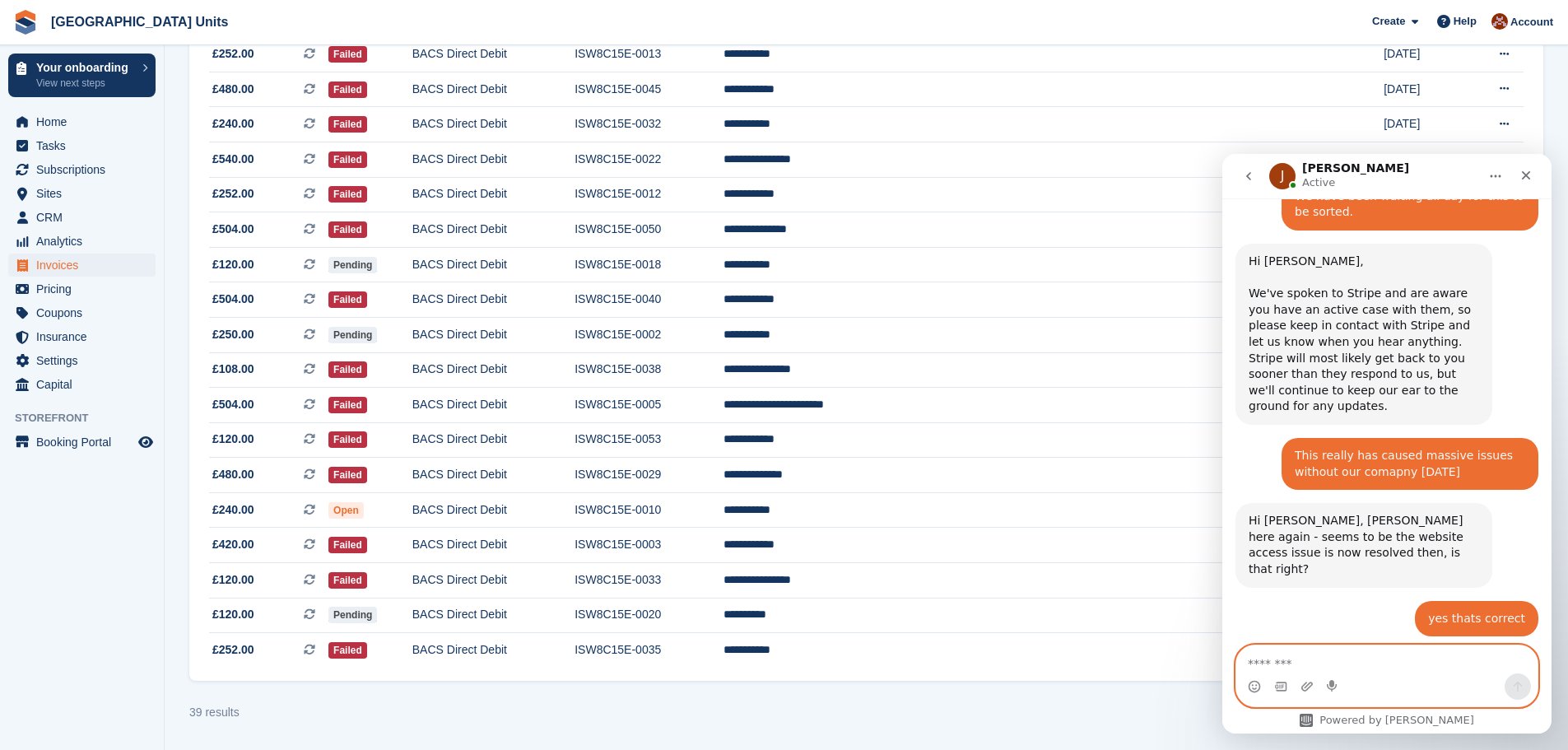
drag, startPoint x: 1360, startPoint y: 666, endPoint x: 1351, endPoint y: 659, distance: 11.4
click at [1356, 663] on textarea "Message…" at bounding box center [1387, 659] width 301 height 28
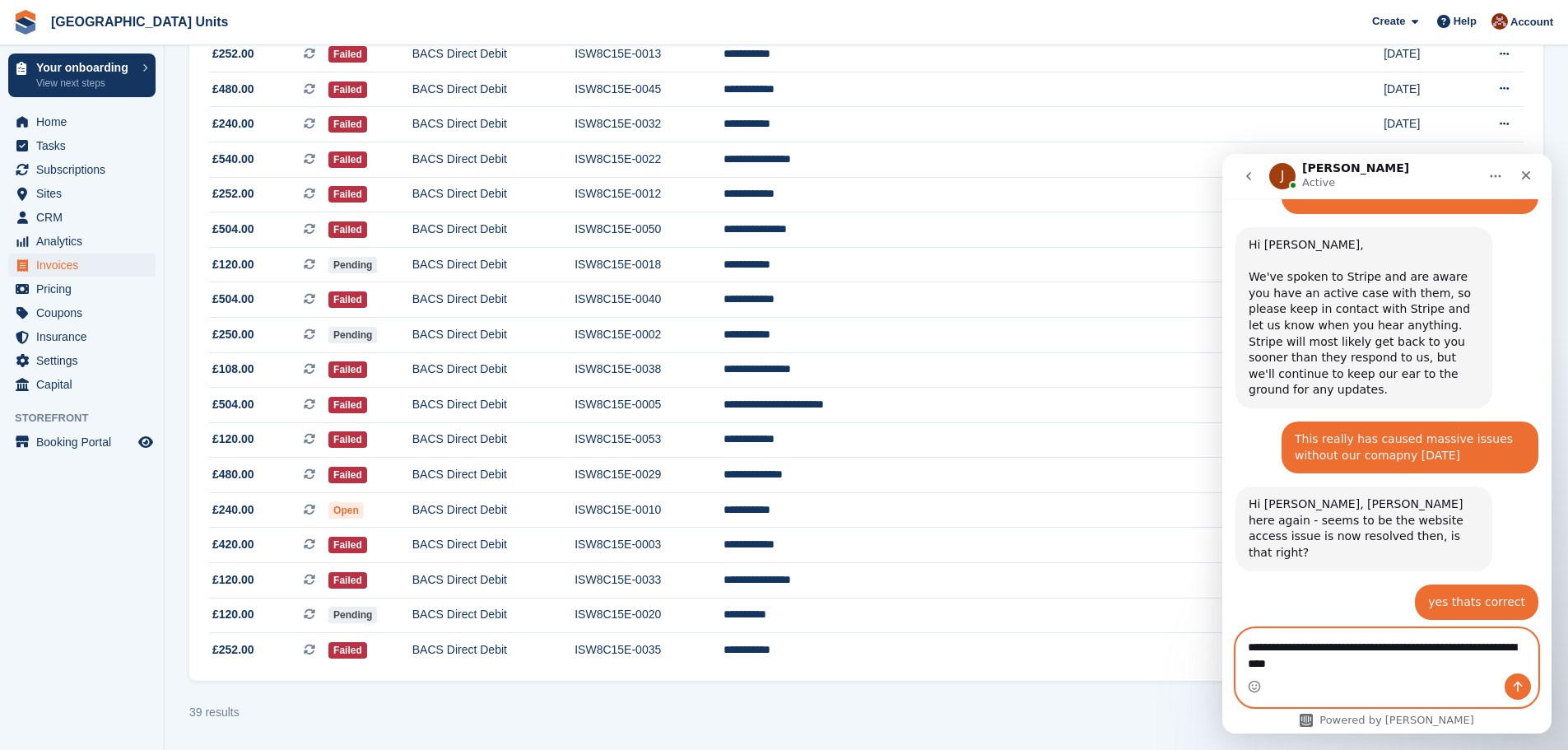
type textarea "**********"
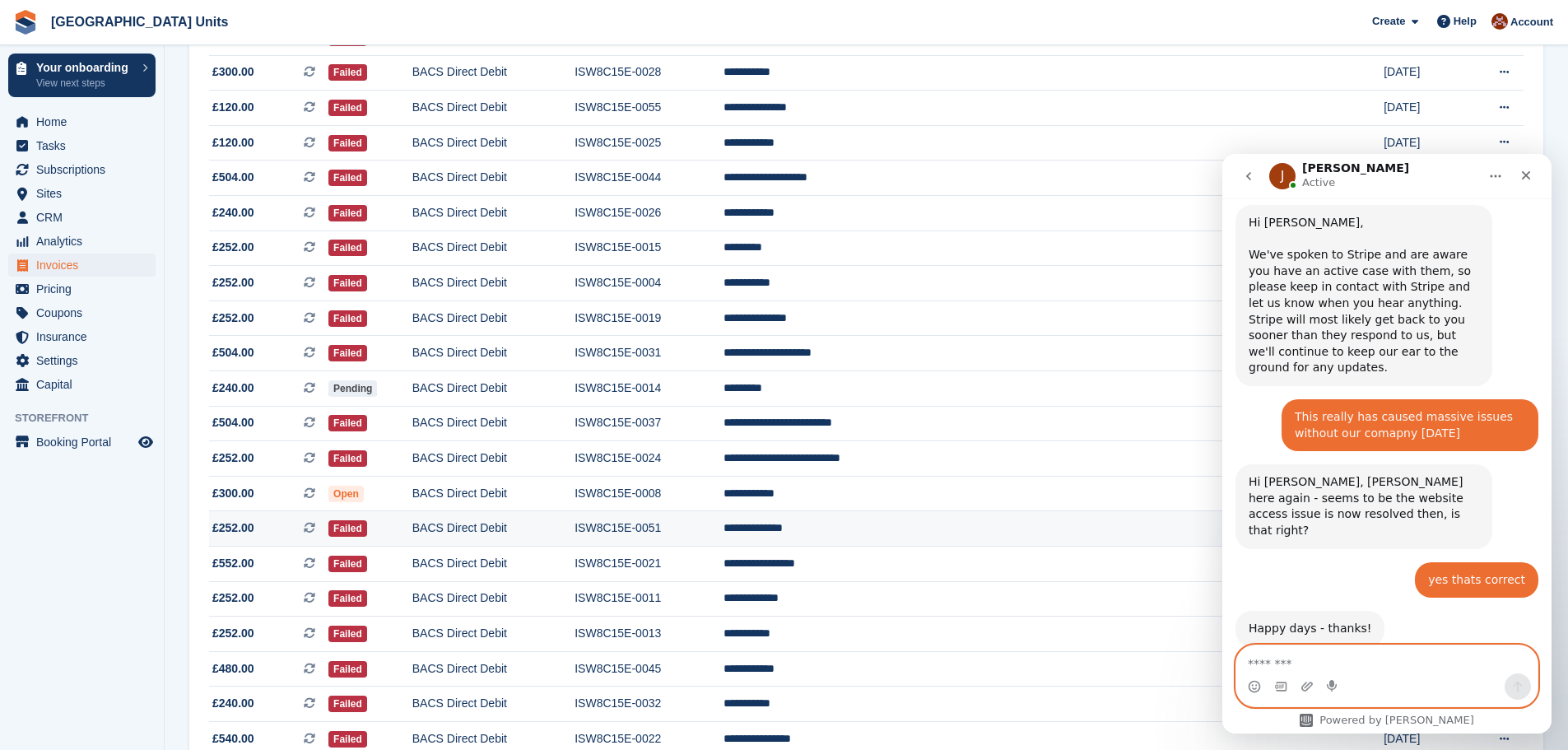
scroll to position [0, 0]
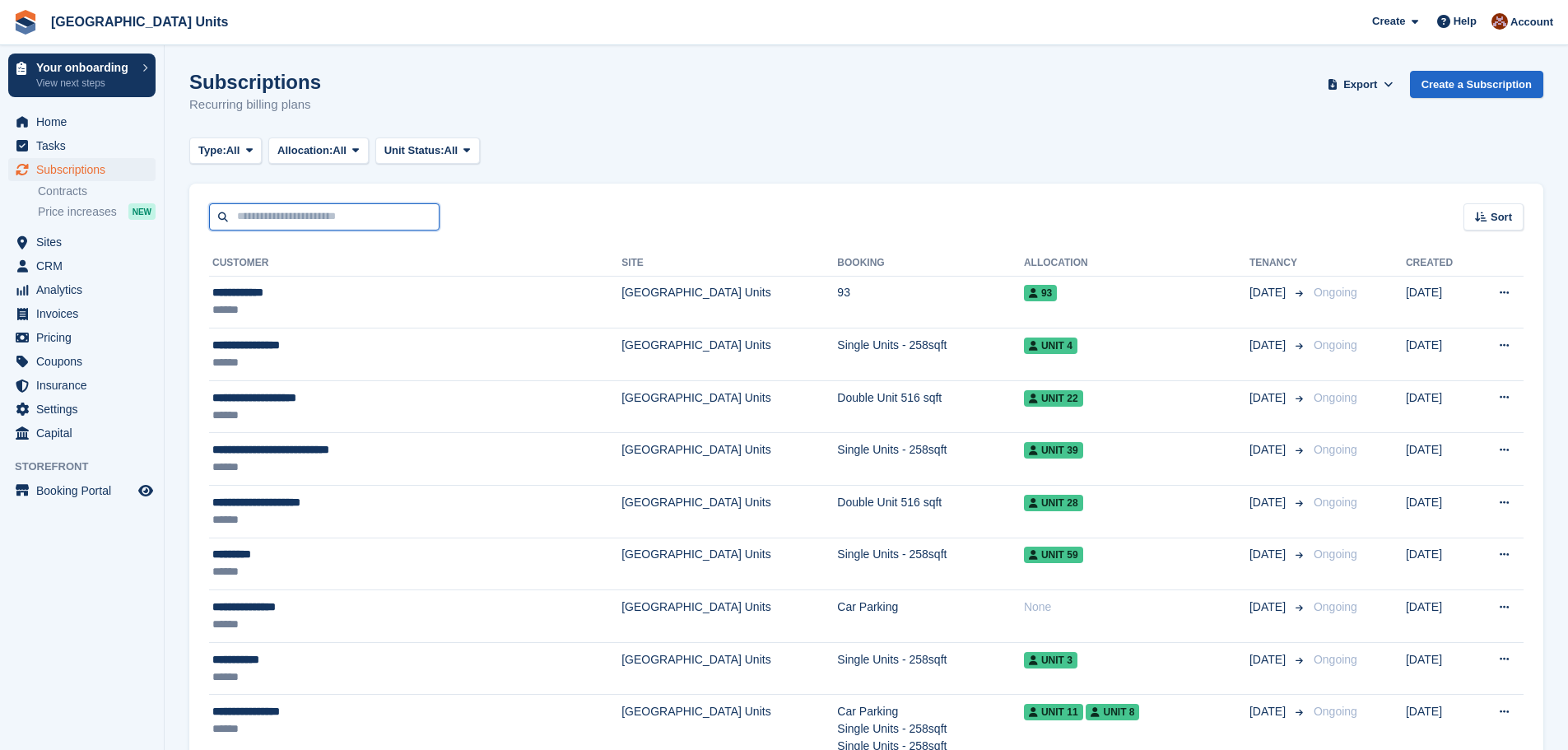
click at [332, 205] on input "text" at bounding box center [325, 217] width 231 height 27
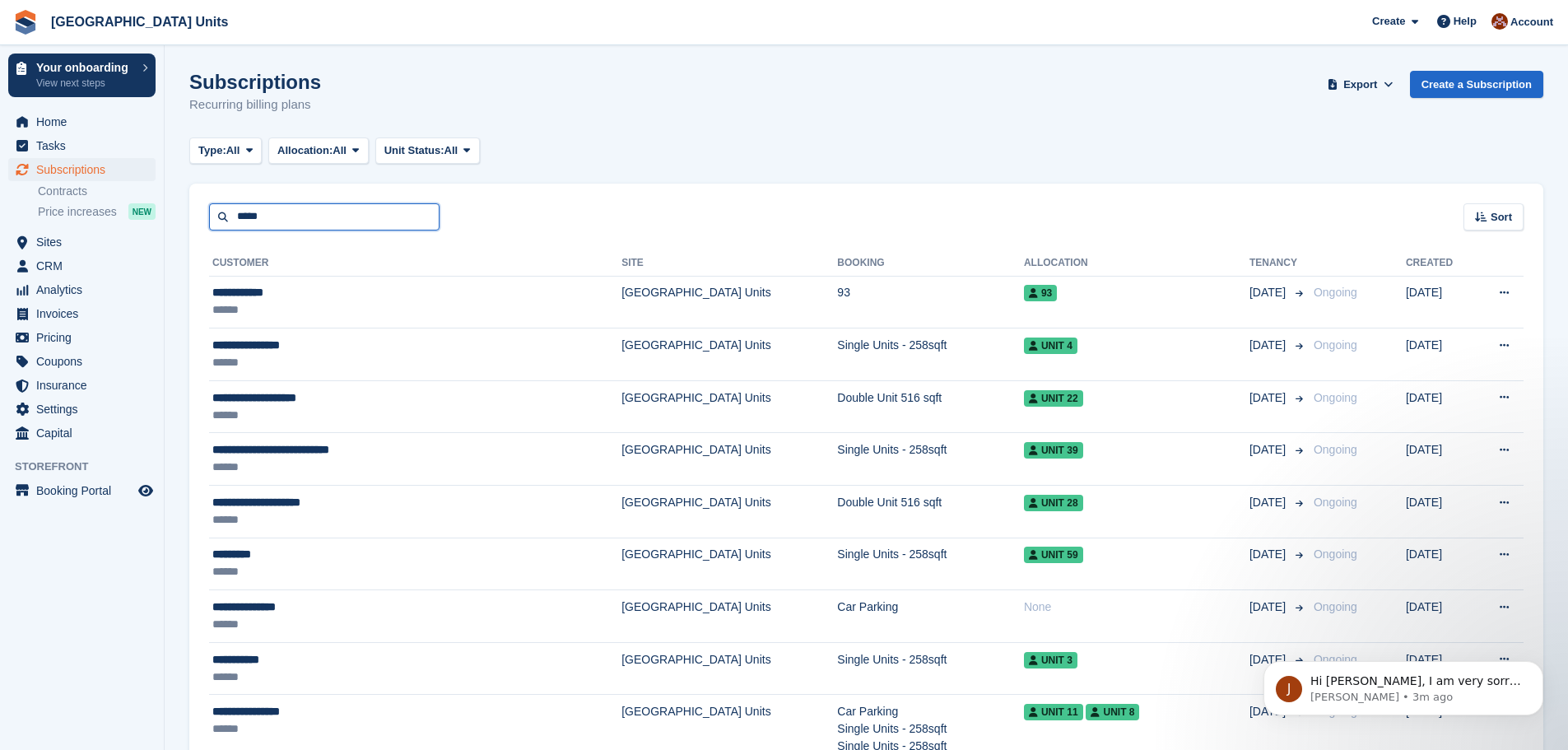
type input "*****"
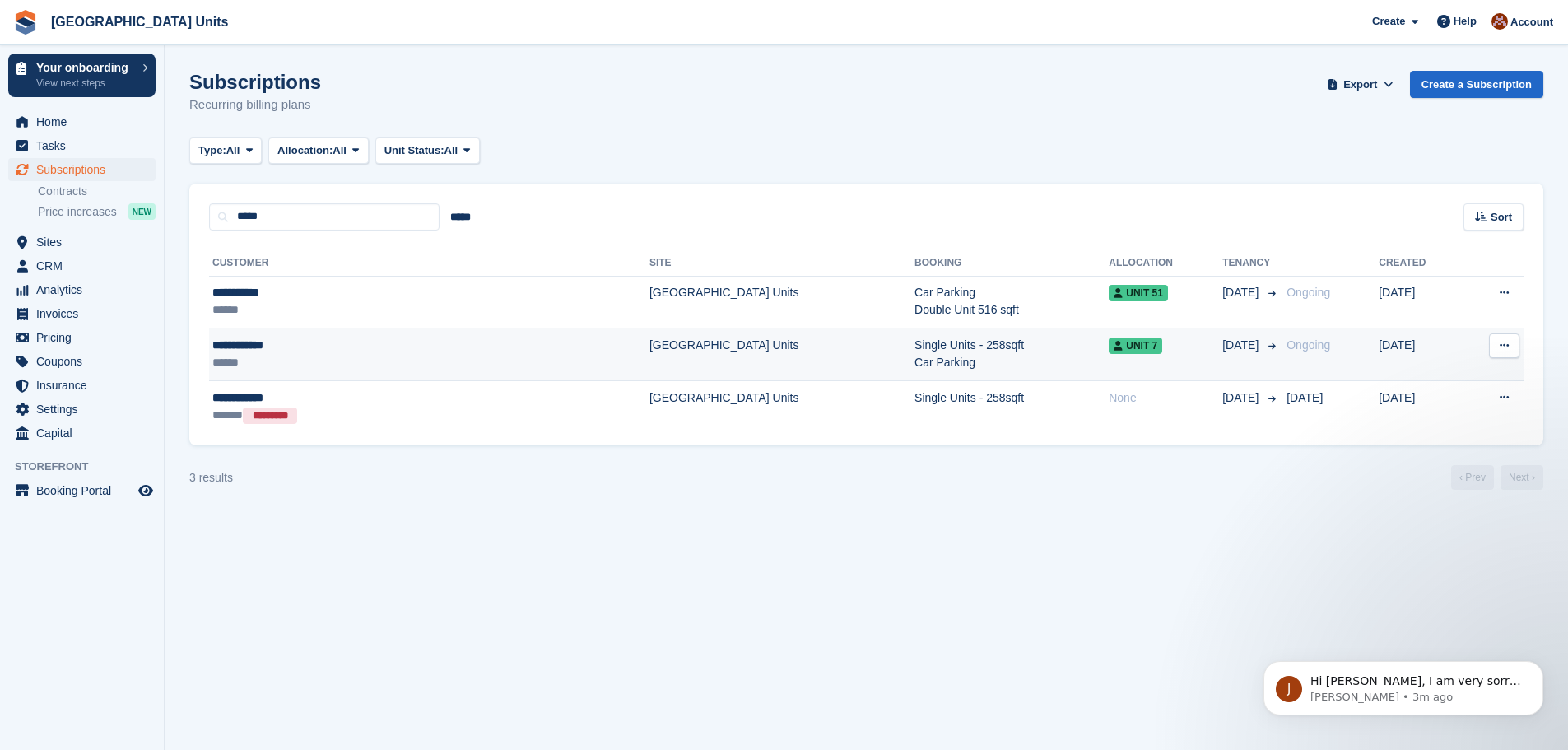
click at [914, 353] on td "Single Units - 258sqft Car Parking" at bounding box center [1011, 355] width 195 height 53
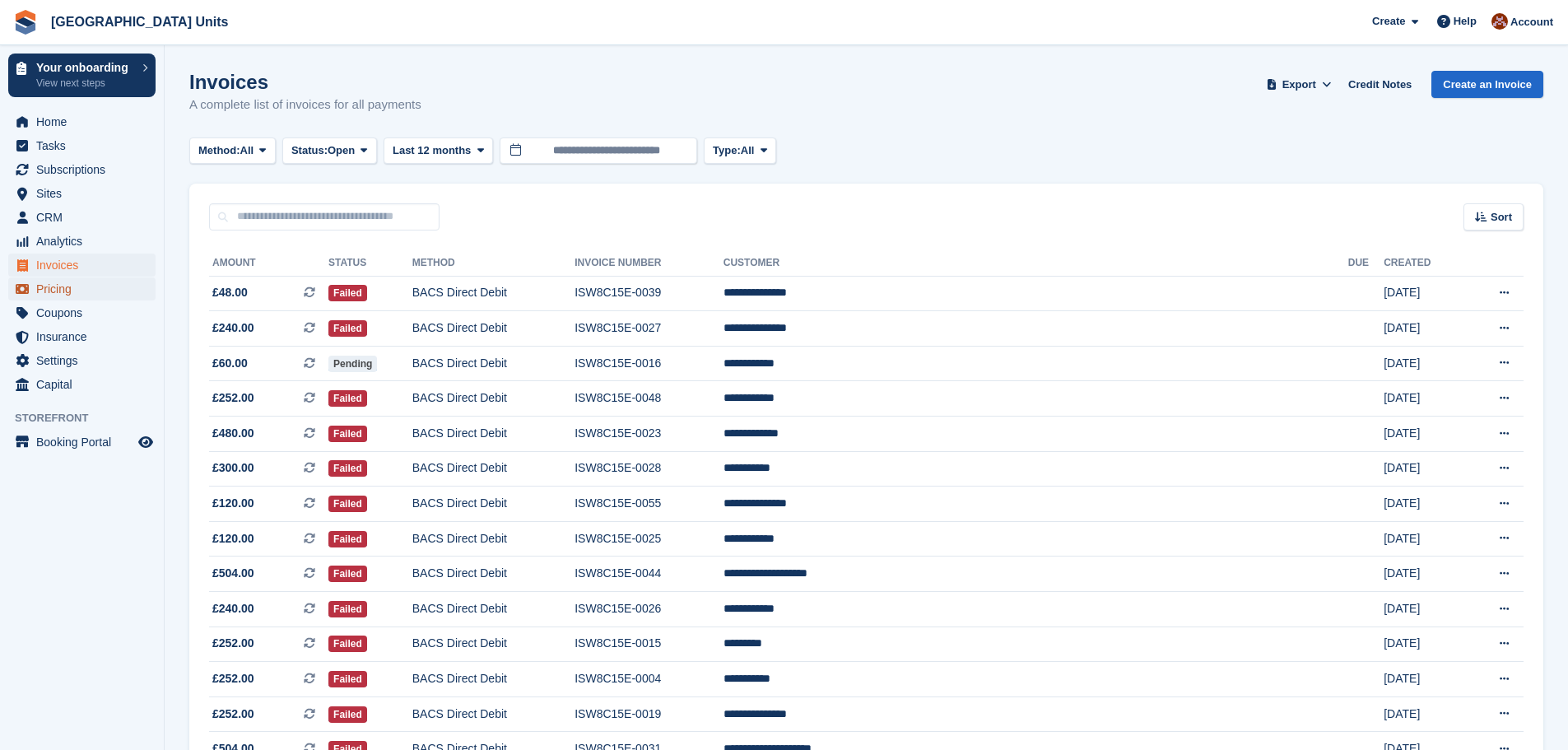
click at [52, 285] on span "Pricing" at bounding box center [85, 289] width 99 height 23
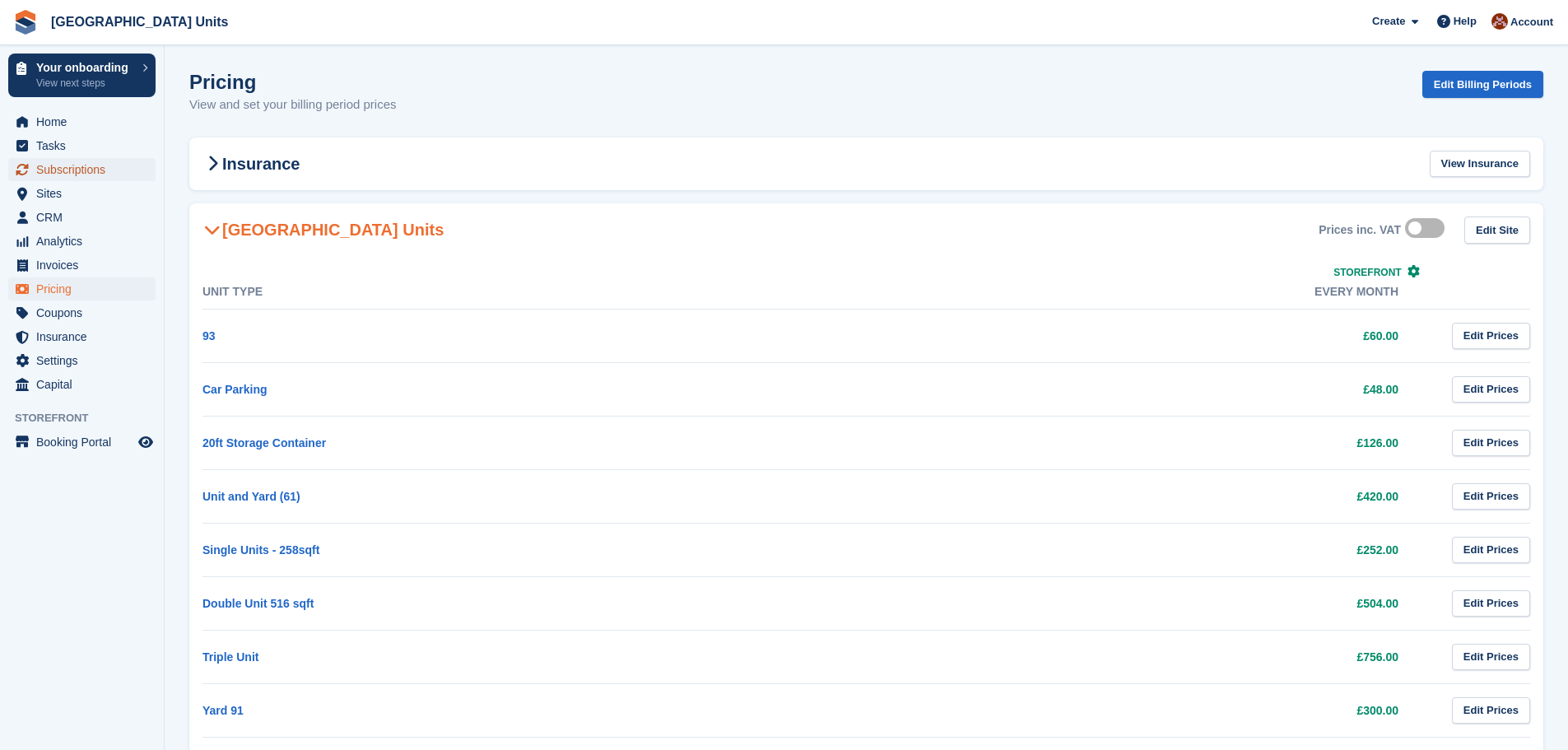
click at [56, 162] on span "Subscriptions" at bounding box center [85, 169] width 99 height 23
